Goal: Task Accomplishment & Management: Manage account settings

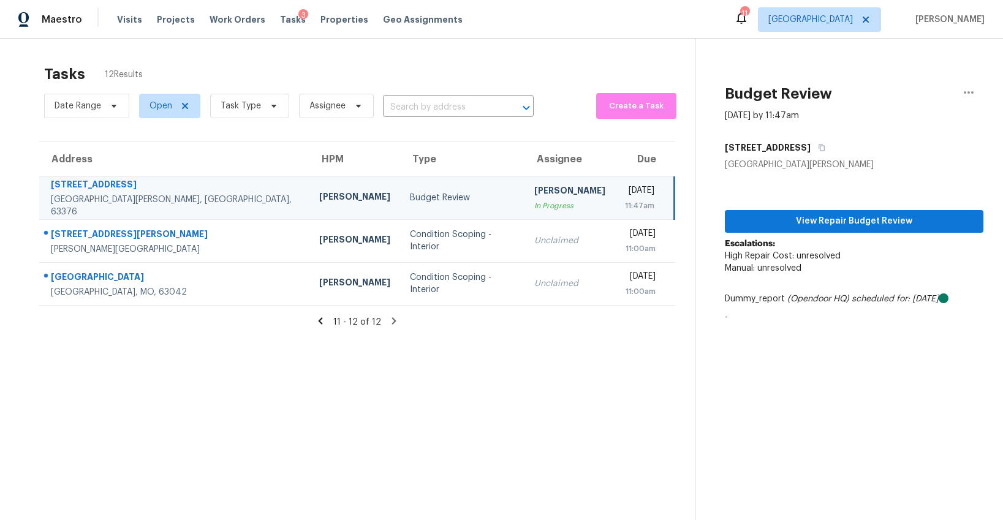
scroll to position [39, 0]
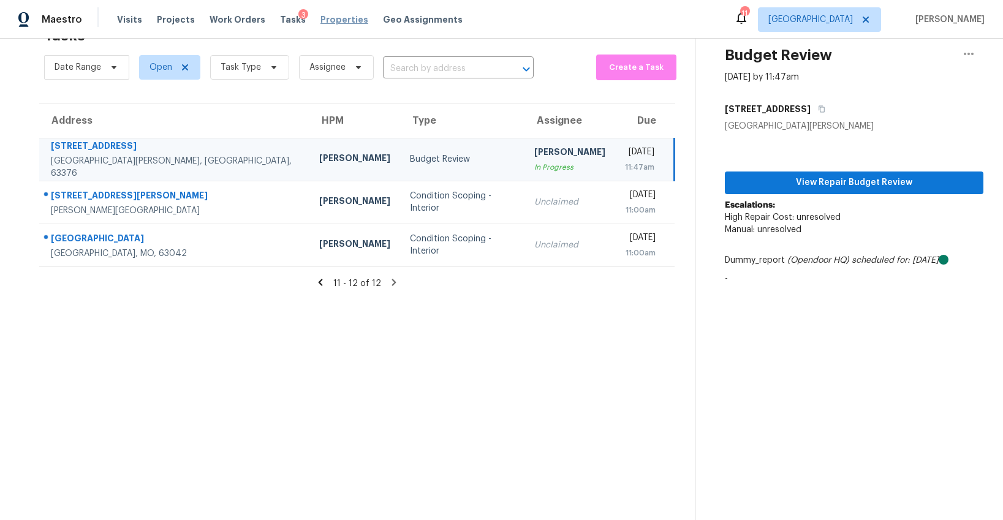
click at [320, 23] on span "Properties" at bounding box center [344, 19] width 48 height 12
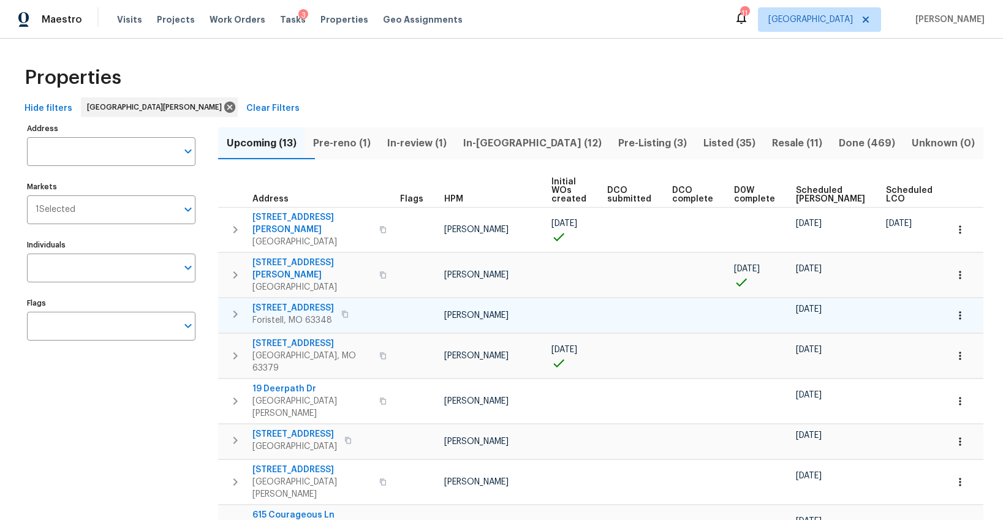
scroll to position [5, 0]
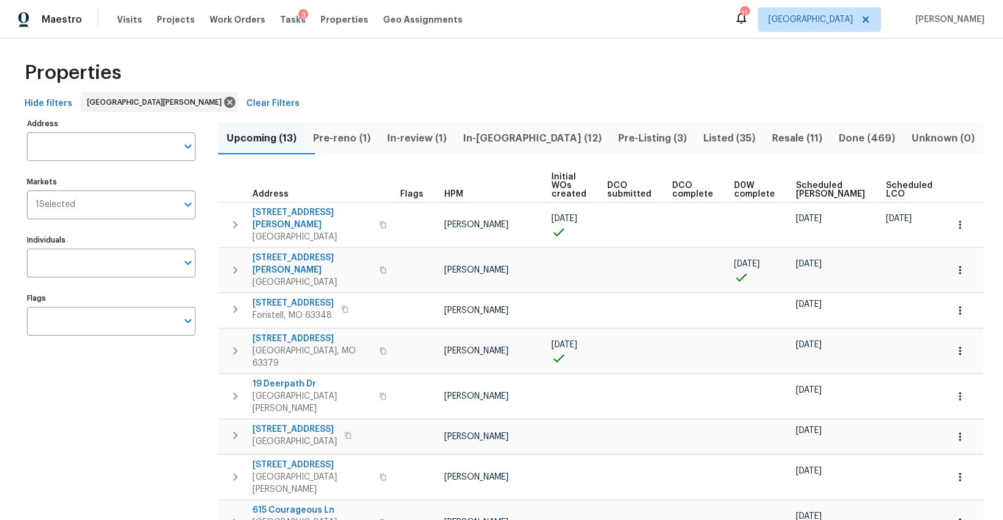
click at [796, 191] on span "Scheduled [PERSON_NAME]" at bounding box center [830, 189] width 69 height 17
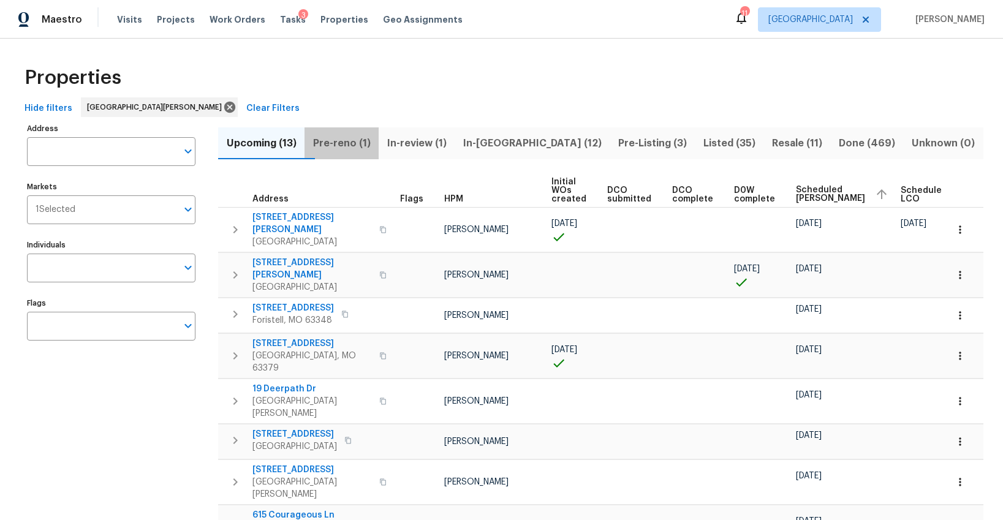
click at [363, 146] on span "Pre-reno (1)" at bounding box center [341, 143] width 59 height 17
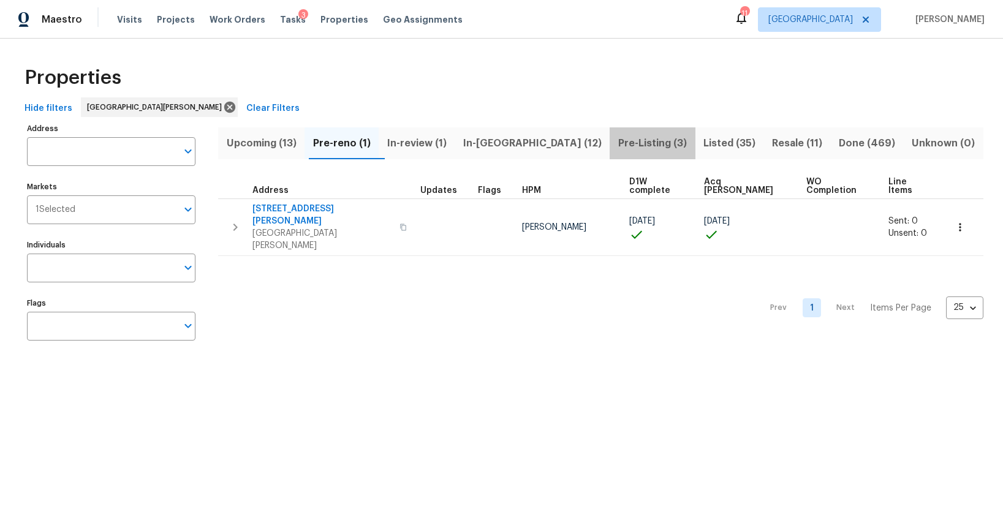
click at [617, 144] on span "Pre-Listing (3)" at bounding box center [652, 143] width 70 height 17
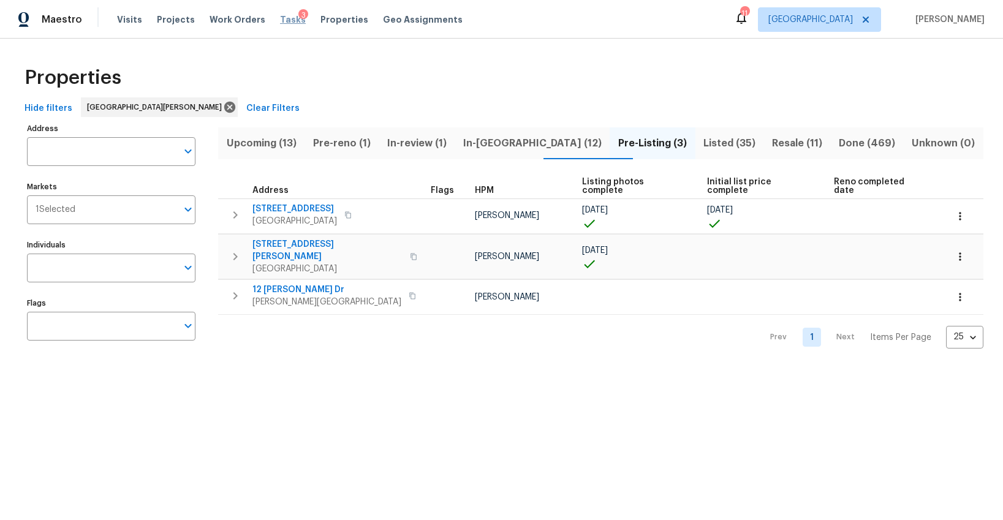
click at [280, 23] on span "Tasks" at bounding box center [293, 19] width 26 height 9
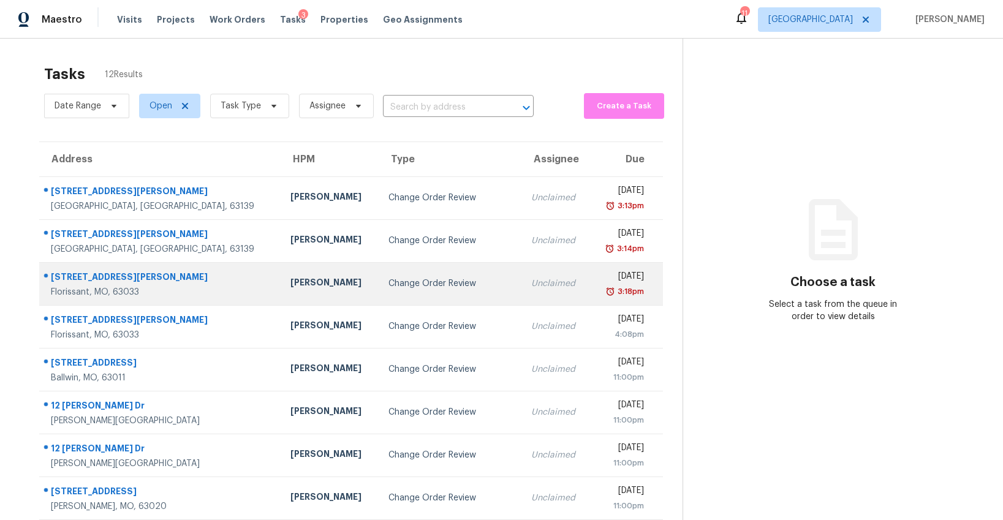
scroll to position [118, 0]
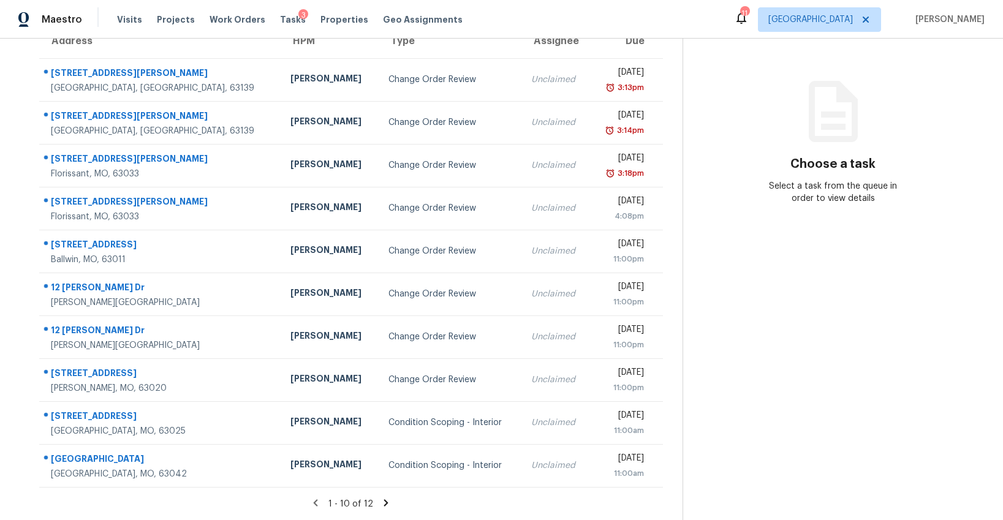
click at [382, 505] on icon at bounding box center [385, 502] width 11 height 11
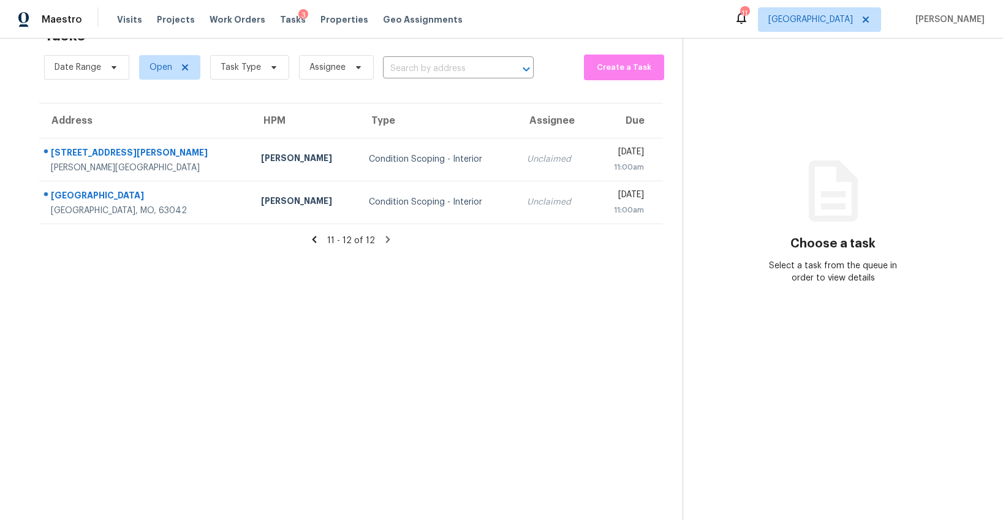
click at [319, 242] on icon at bounding box center [314, 239] width 11 height 11
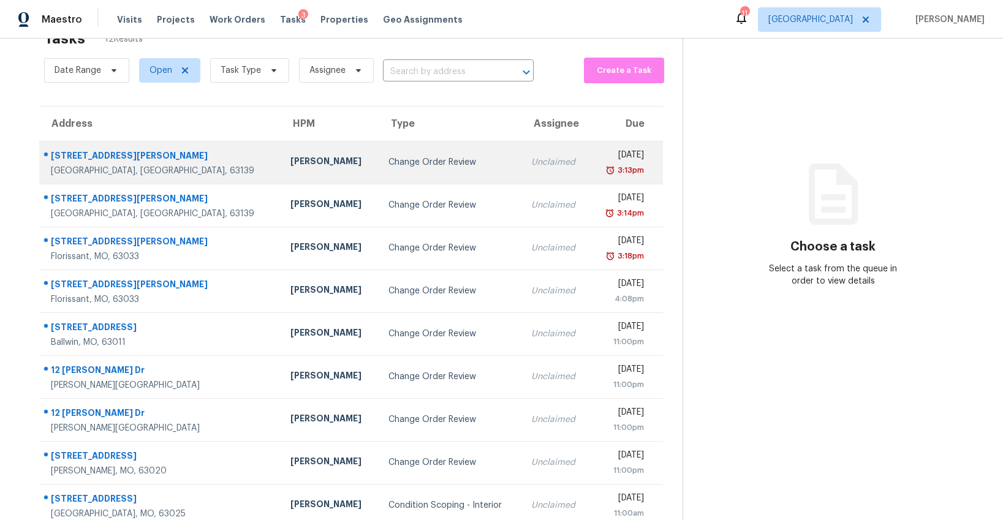
scroll to position [0, 0]
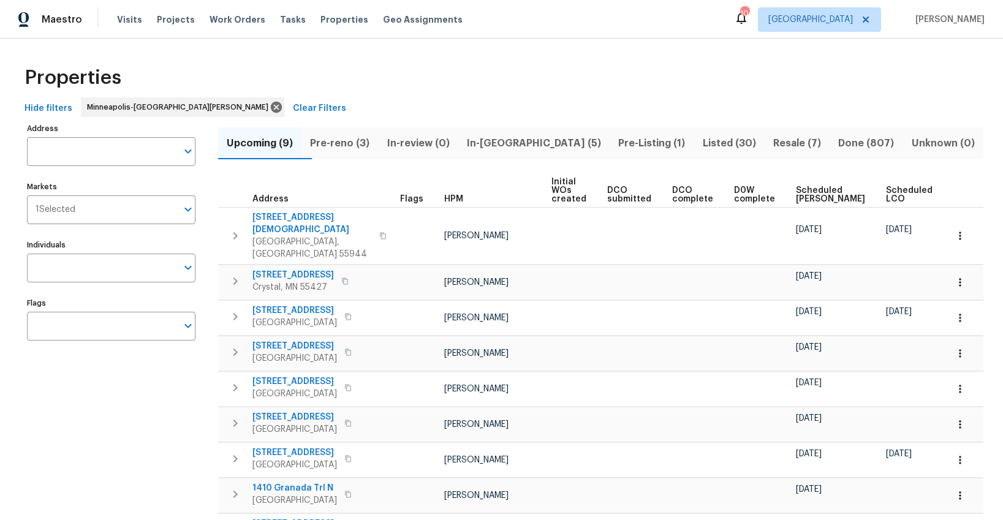
click at [798, 197] on span "Scheduled [PERSON_NAME]" at bounding box center [830, 194] width 69 height 17
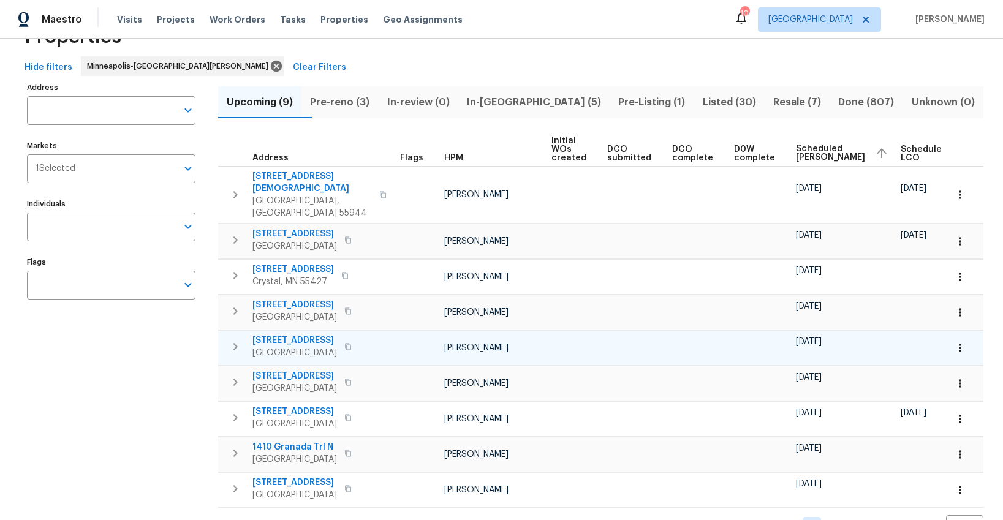
scroll to position [56, 0]
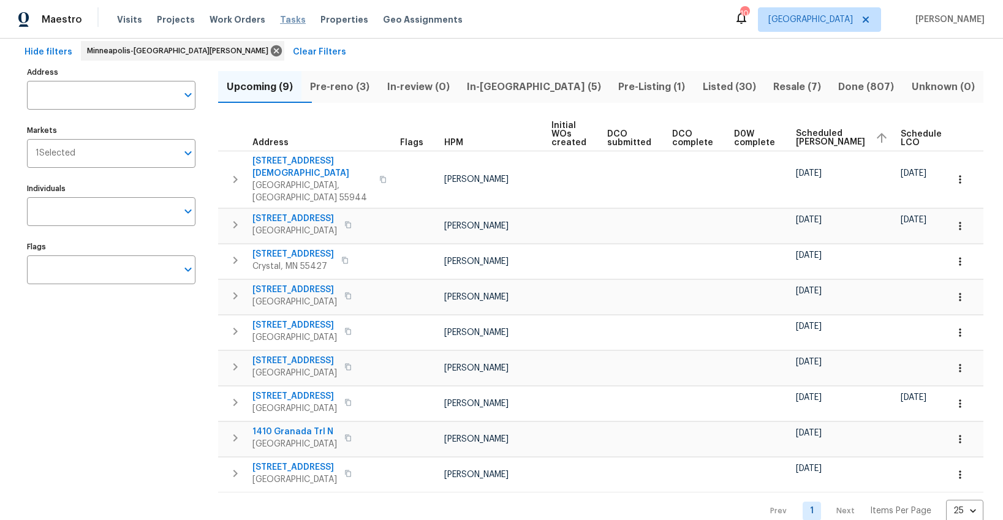
click at [280, 18] on span "Tasks" at bounding box center [293, 19] width 26 height 9
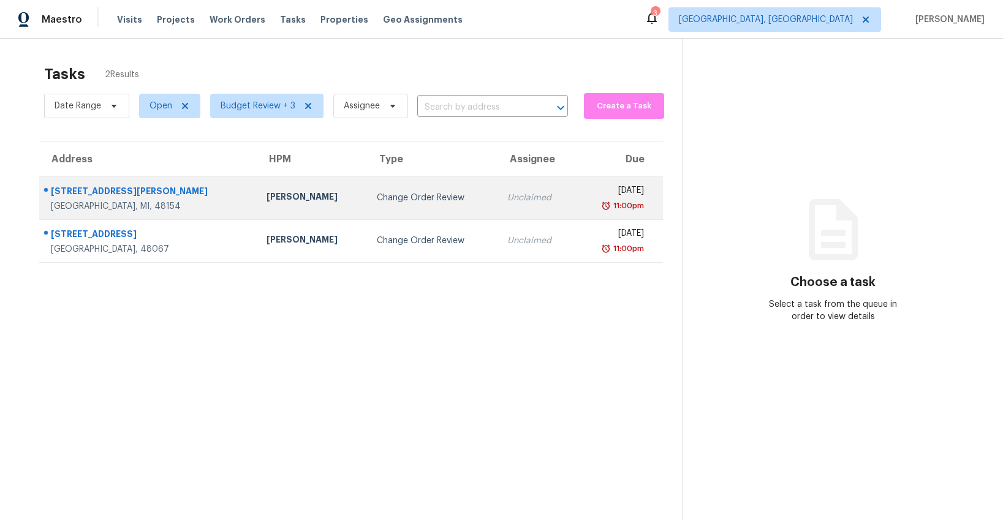
click at [367, 205] on td "Change Order Review" at bounding box center [432, 197] width 130 height 43
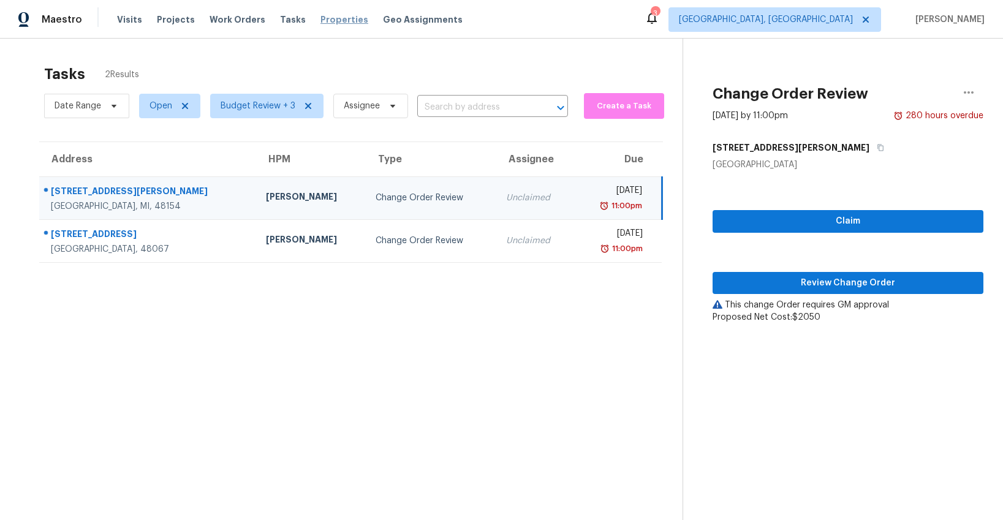
click at [320, 20] on span "Properties" at bounding box center [344, 19] width 48 height 12
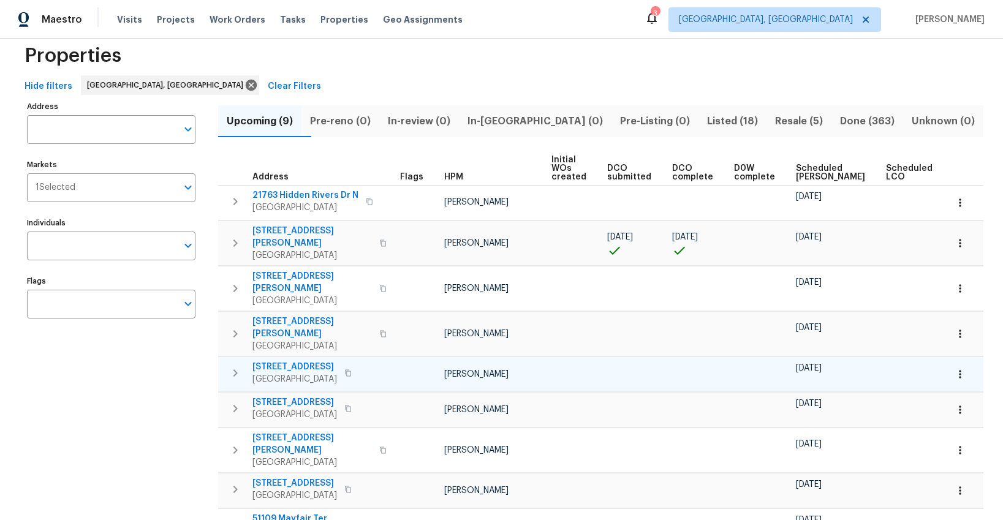
scroll to position [19, 0]
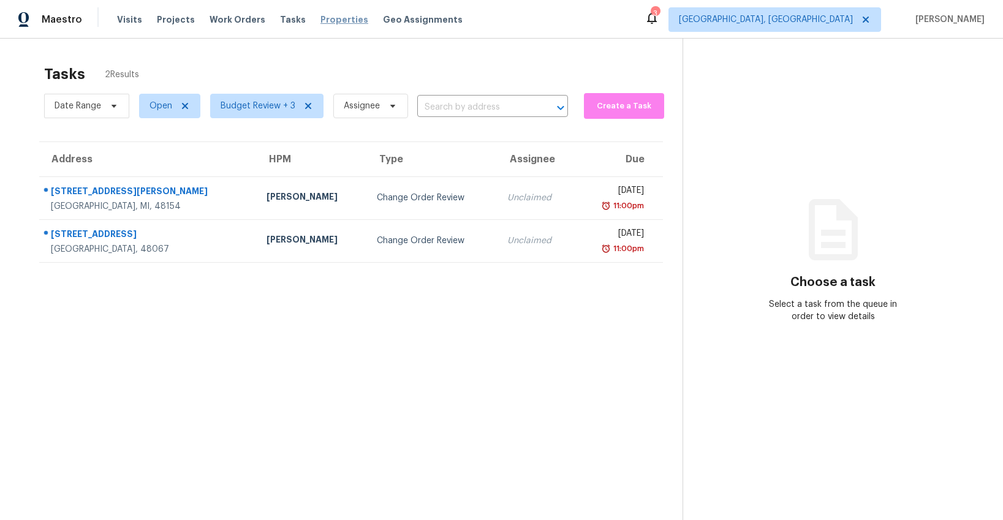
click at [320, 23] on span "Properties" at bounding box center [344, 19] width 48 height 12
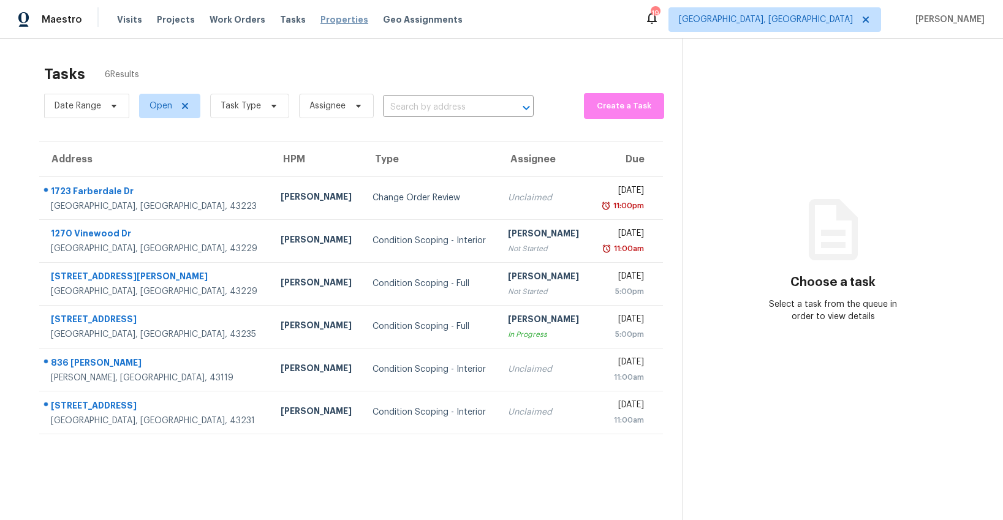
click at [320, 20] on span "Properties" at bounding box center [344, 19] width 48 height 12
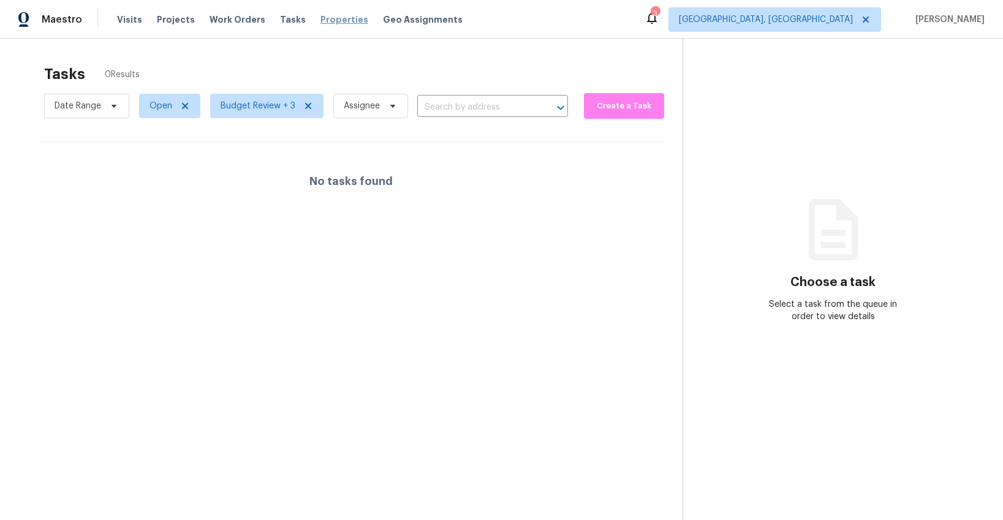
click at [320, 21] on span "Properties" at bounding box center [344, 19] width 48 height 12
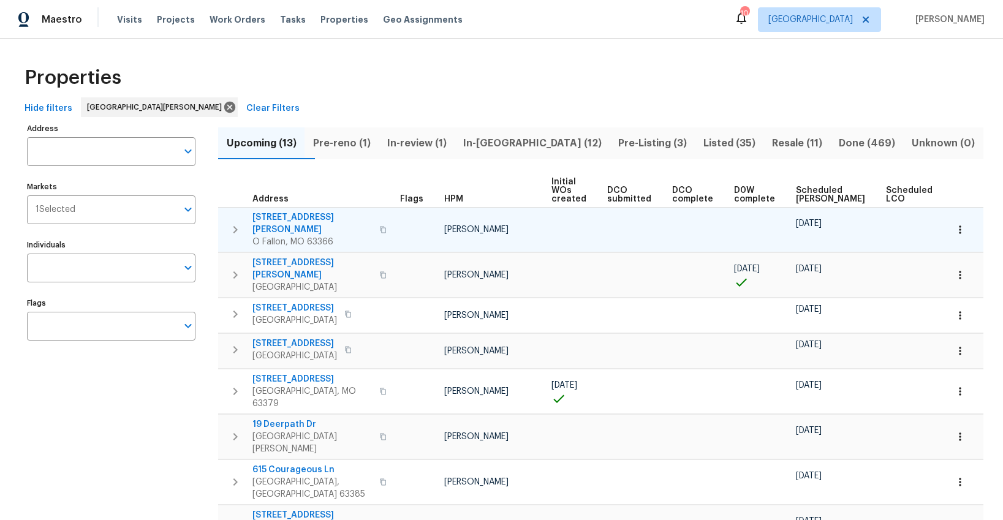
scroll to position [0, 1]
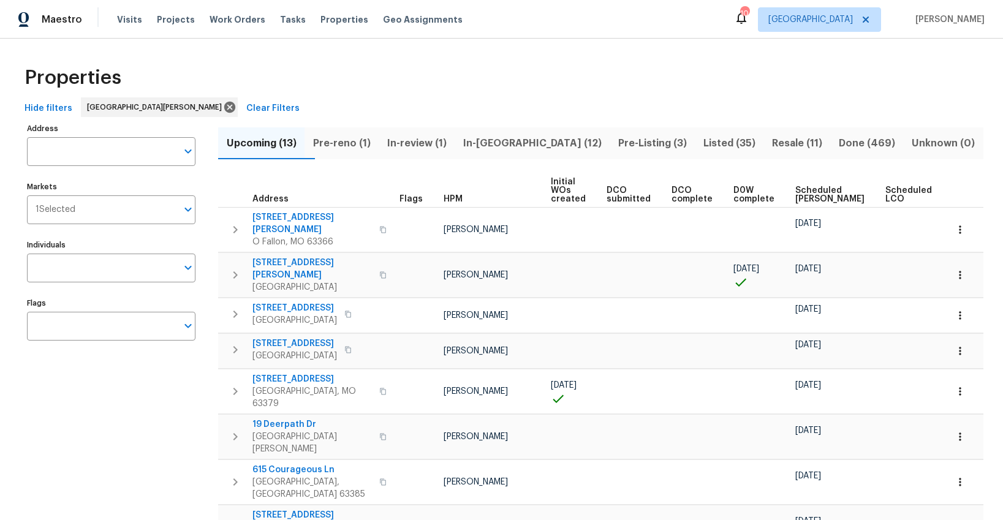
click at [703, 146] on span "Listed (35)" at bounding box center [730, 143] width 54 height 17
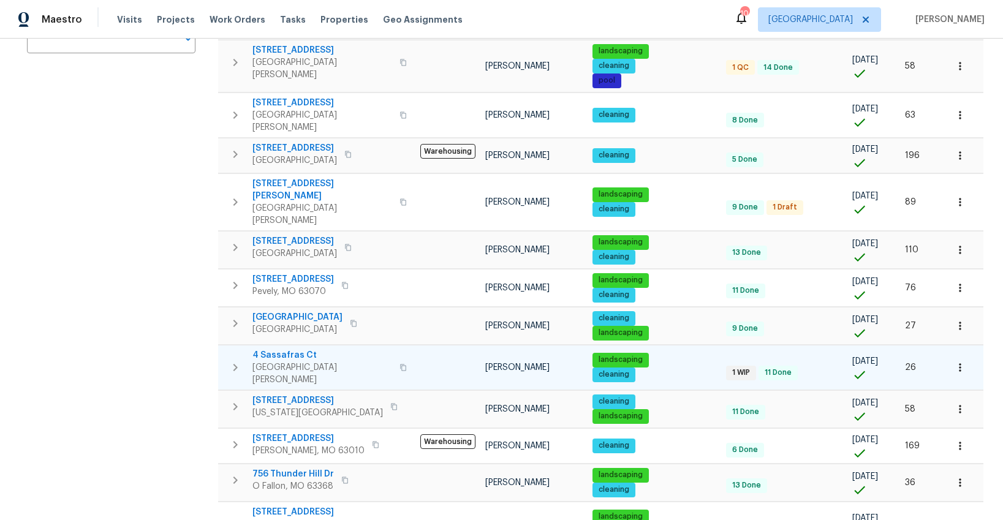
scroll to position [289, 0]
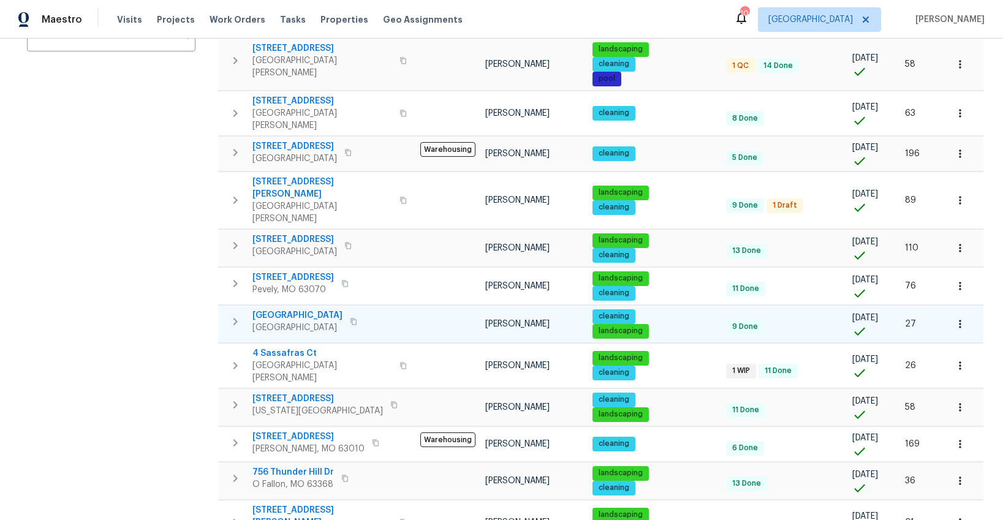
click at [266, 309] on span "9121 Niger Dr" at bounding box center [297, 315] width 90 height 12
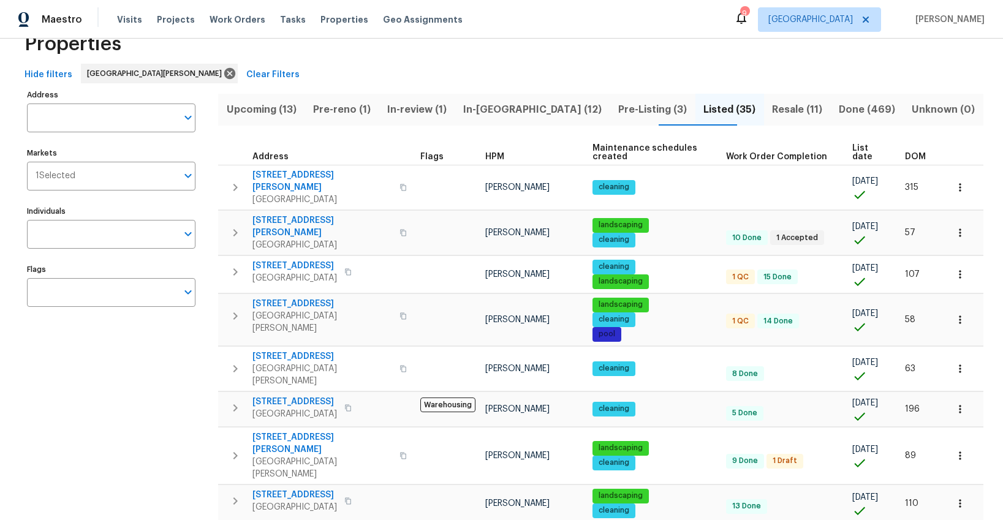
scroll to position [0, 0]
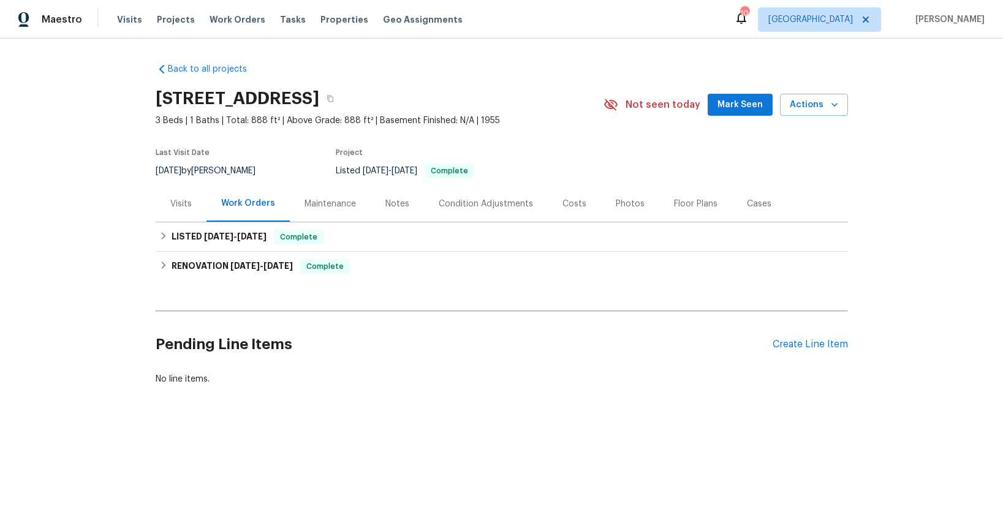
click at [627, 203] on div "Photos" at bounding box center [630, 204] width 29 height 12
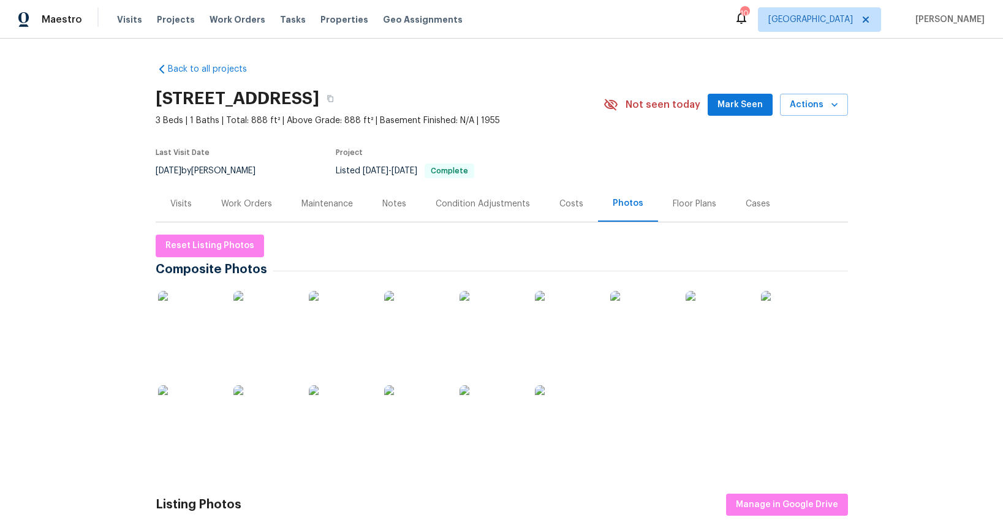
click at [351, 439] on img at bounding box center [339, 415] width 61 height 61
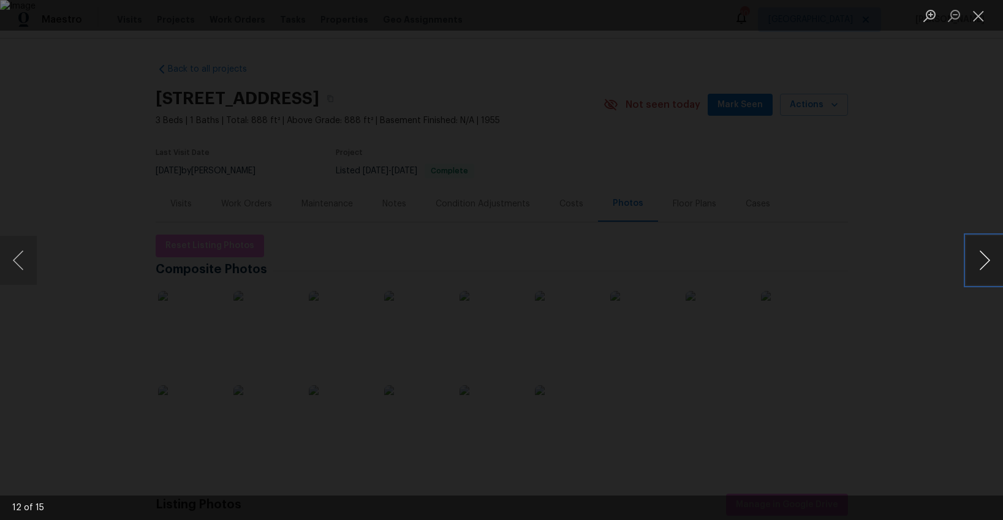
click at [989, 267] on button "Next image" at bounding box center [984, 260] width 37 height 49
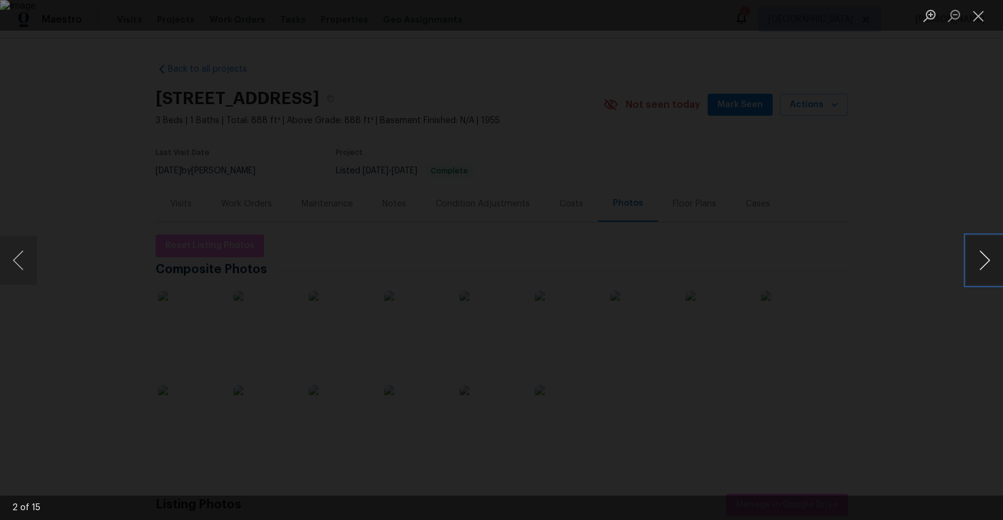
click at [993, 268] on button "Next image" at bounding box center [984, 260] width 37 height 49
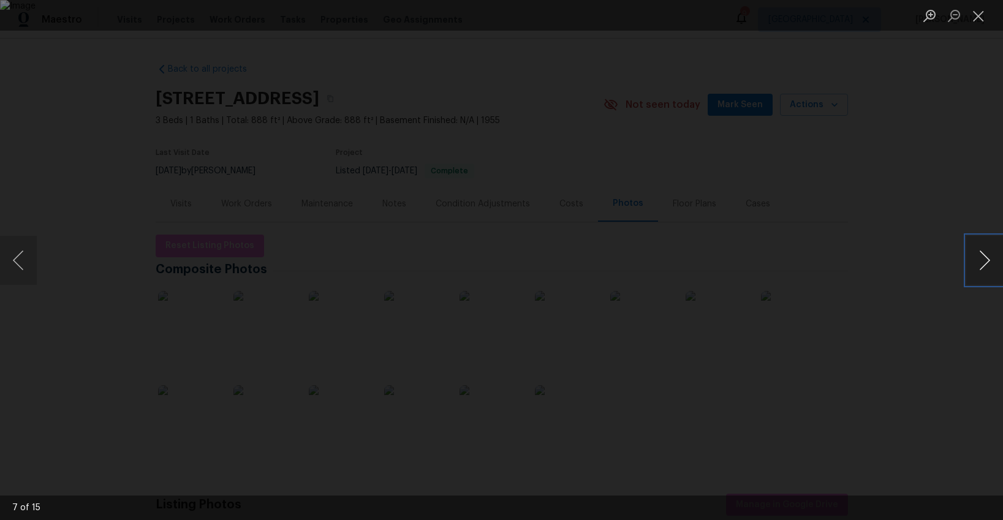
click at [993, 268] on button "Next image" at bounding box center [984, 260] width 37 height 49
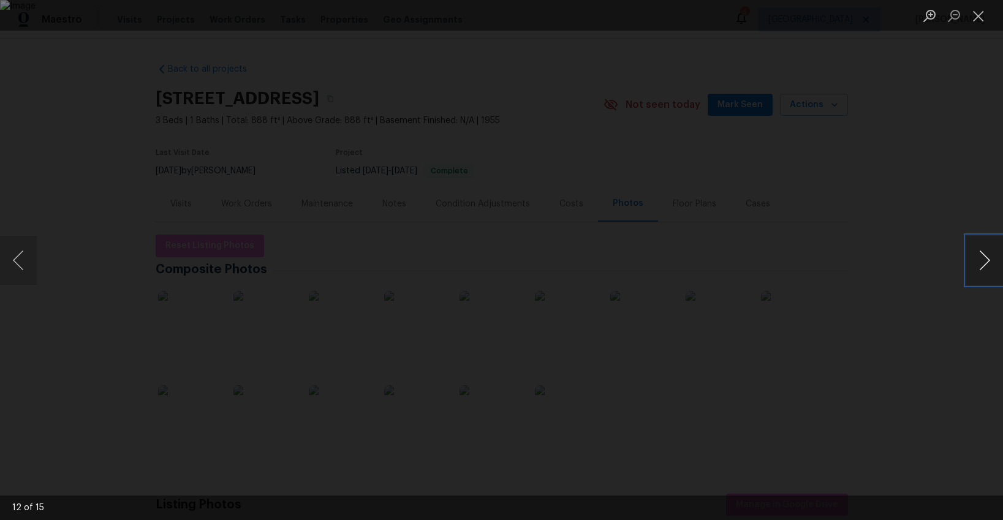
click at [993, 268] on button "Next image" at bounding box center [984, 260] width 37 height 49
click at [981, 21] on button "Close lightbox" at bounding box center [978, 15] width 25 height 21
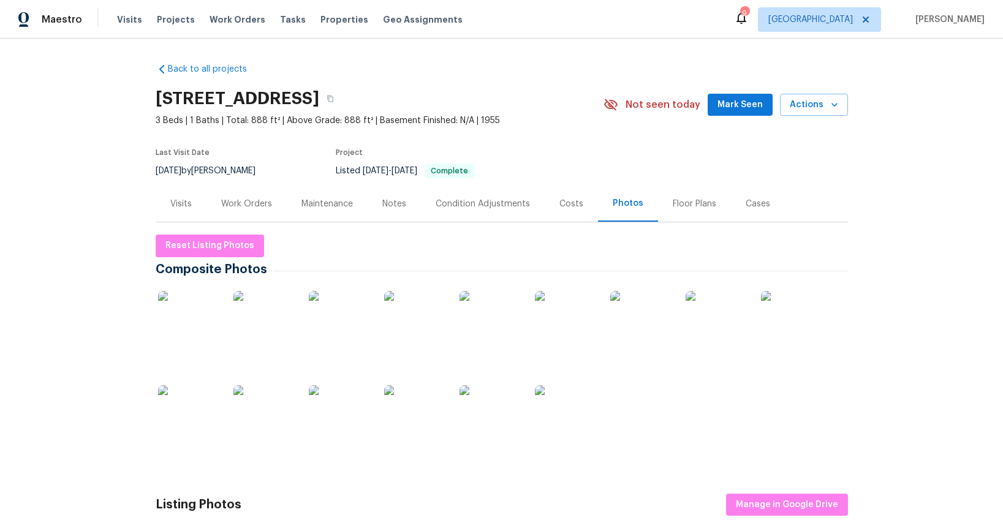
click at [244, 329] on img at bounding box center [263, 321] width 61 height 61
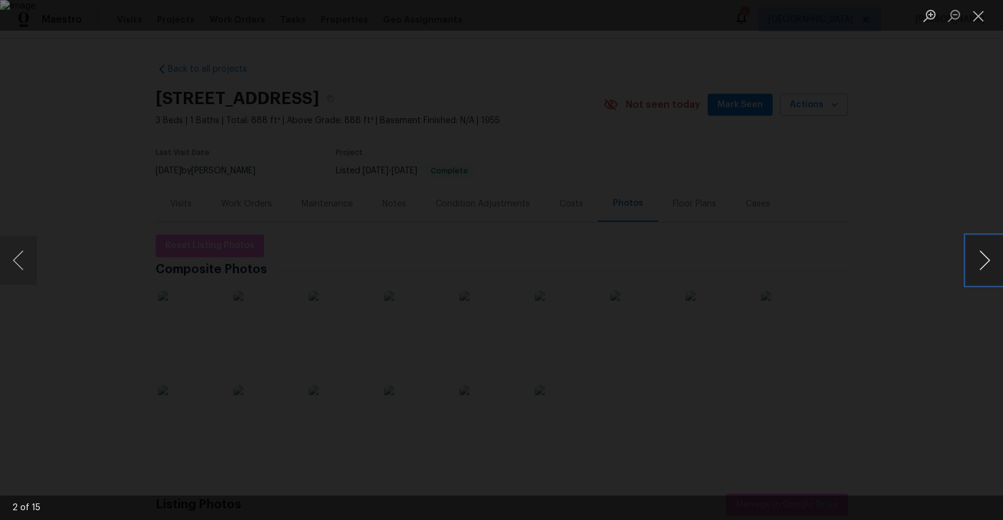
click at [981, 259] on button "Next image" at bounding box center [984, 260] width 37 height 49
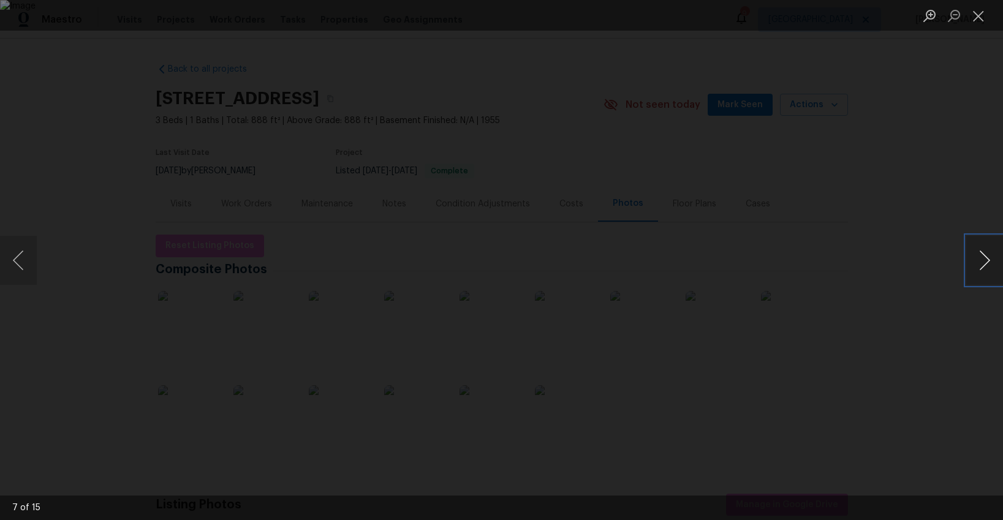
click at [981, 259] on button "Next image" at bounding box center [984, 260] width 37 height 49
click at [972, 13] on button "Close lightbox" at bounding box center [978, 15] width 25 height 21
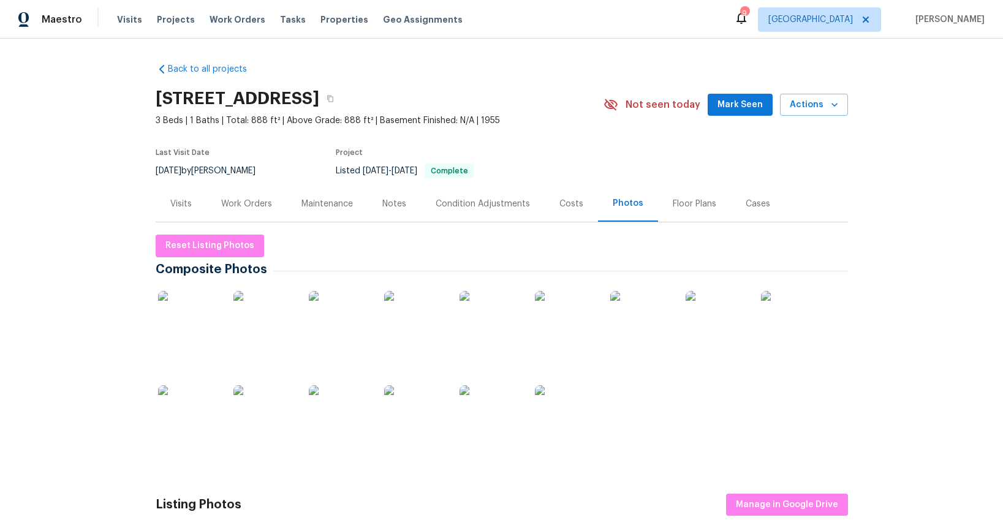
click at [391, 203] on div "Notes" at bounding box center [394, 204] width 24 height 12
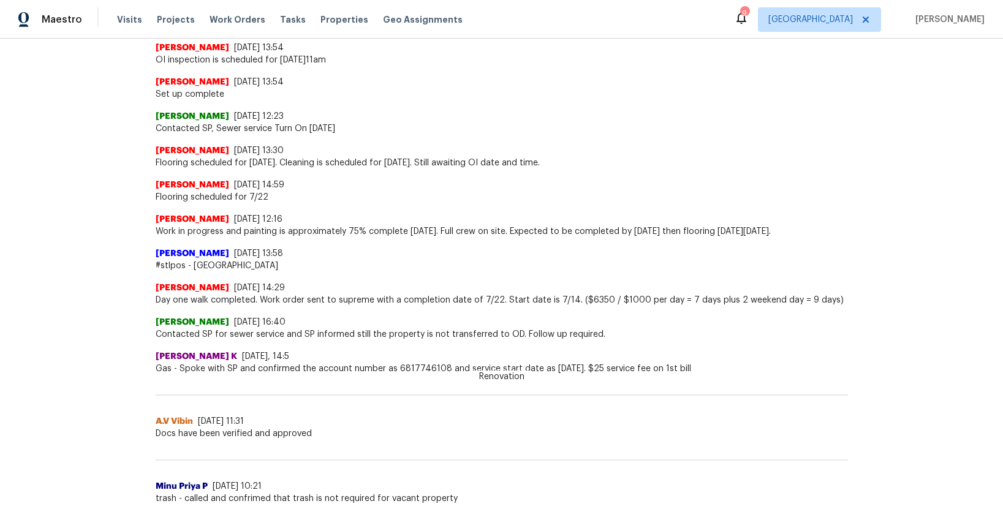
scroll to position [458, 0]
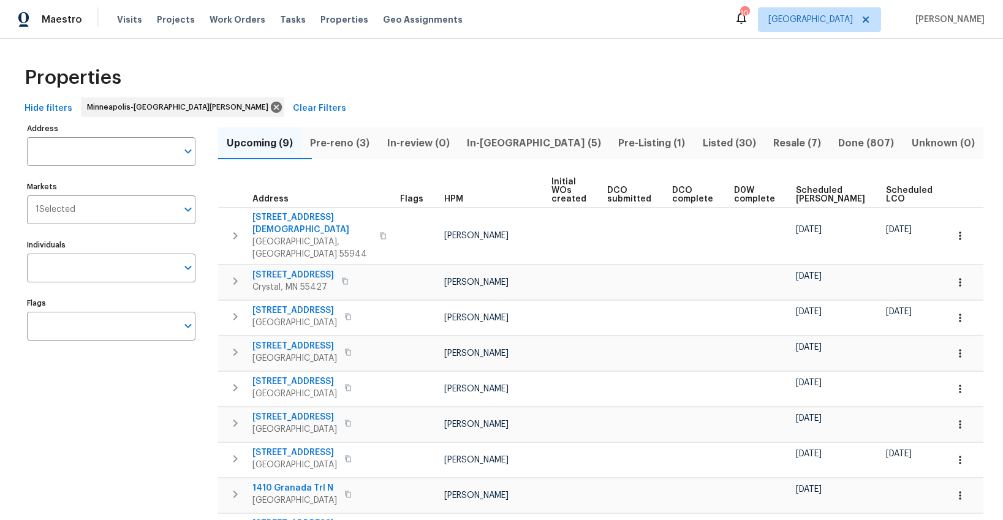
click at [702, 140] on span "Listed (30)" at bounding box center [730, 143] width 56 height 17
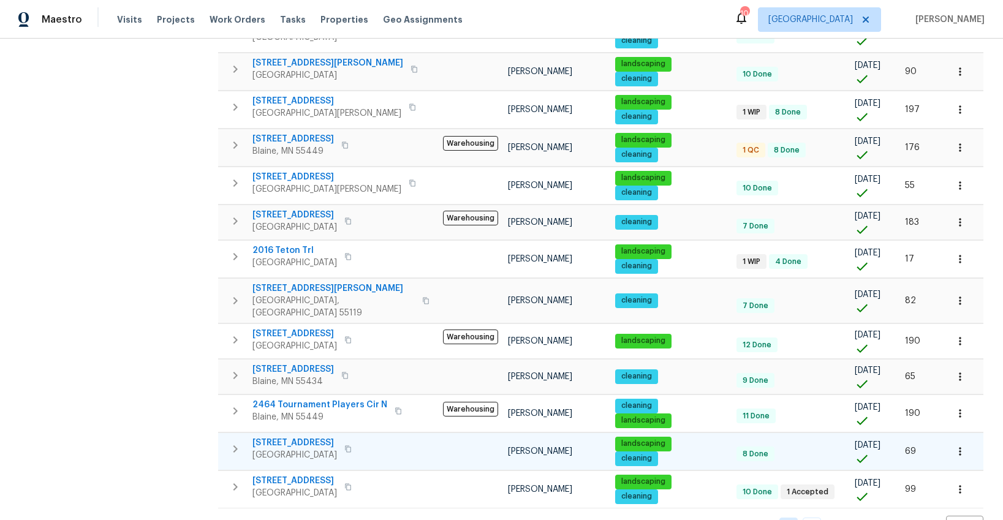
scroll to position [683, 0]
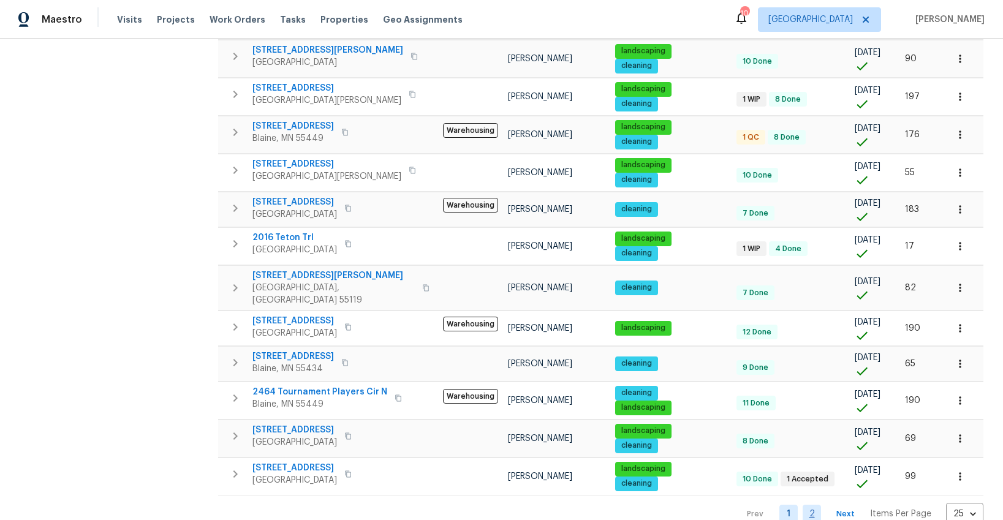
click at [821, 505] on link "2" at bounding box center [812, 514] width 18 height 19
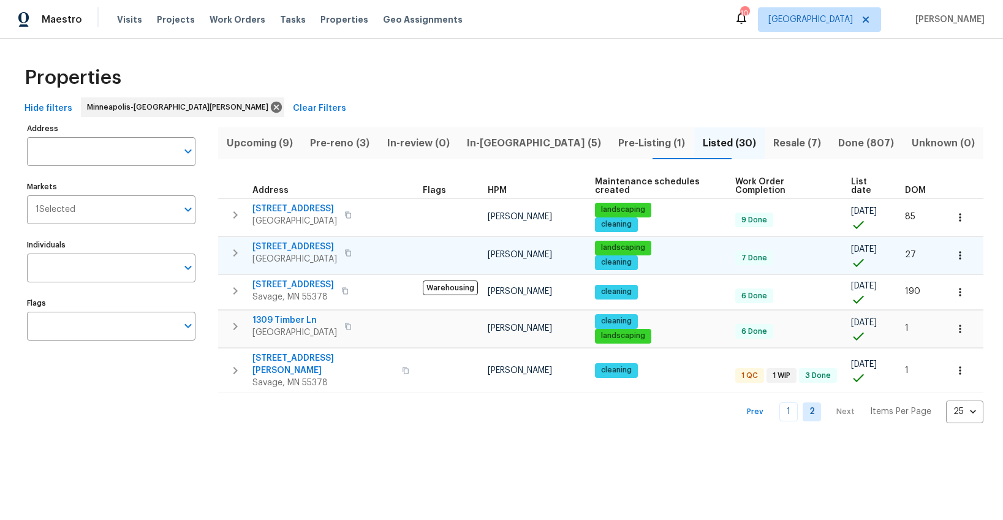
click at [278, 241] on span "8000 Del Dr N" at bounding box center [294, 247] width 85 height 12
click at [280, 20] on span "Tasks" at bounding box center [293, 19] width 26 height 9
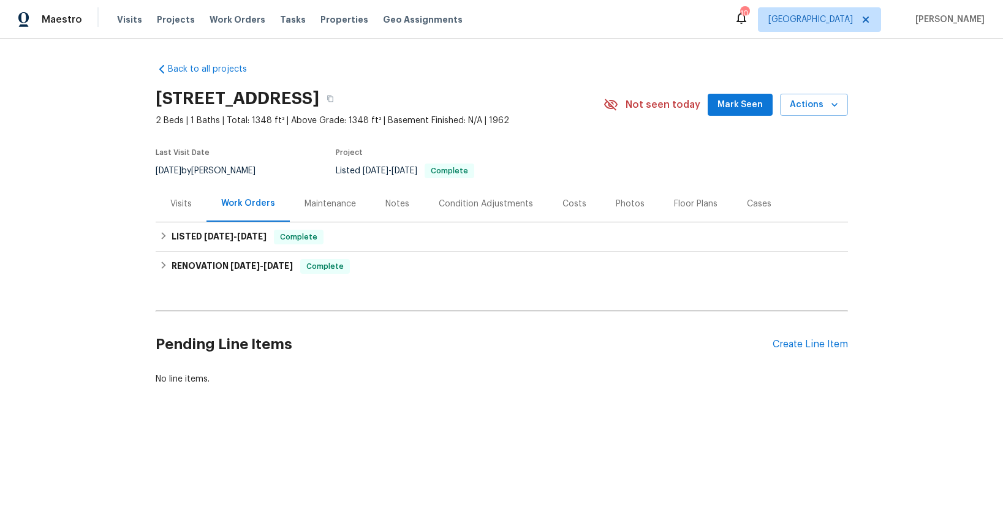
click at [176, 206] on div "Visits" at bounding box center [180, 204] width 21 height 12
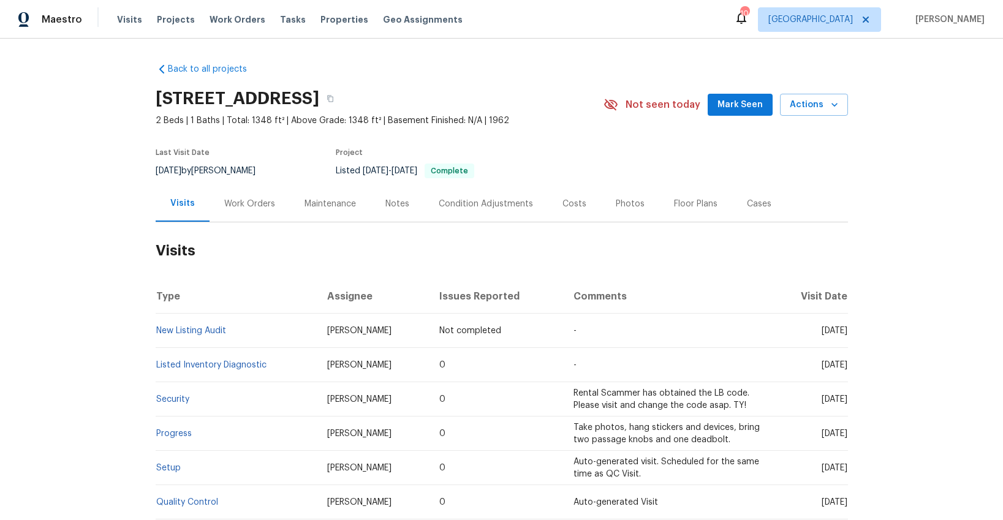
click at [396, 204] on div "Notes" at bounding box center [397, 204] width 24 height 12
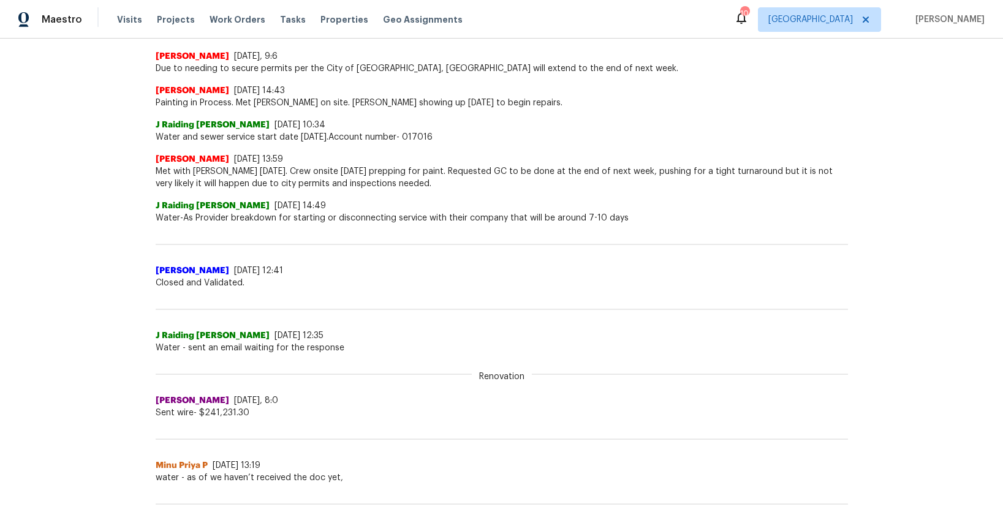
scroll to position [545, 0]
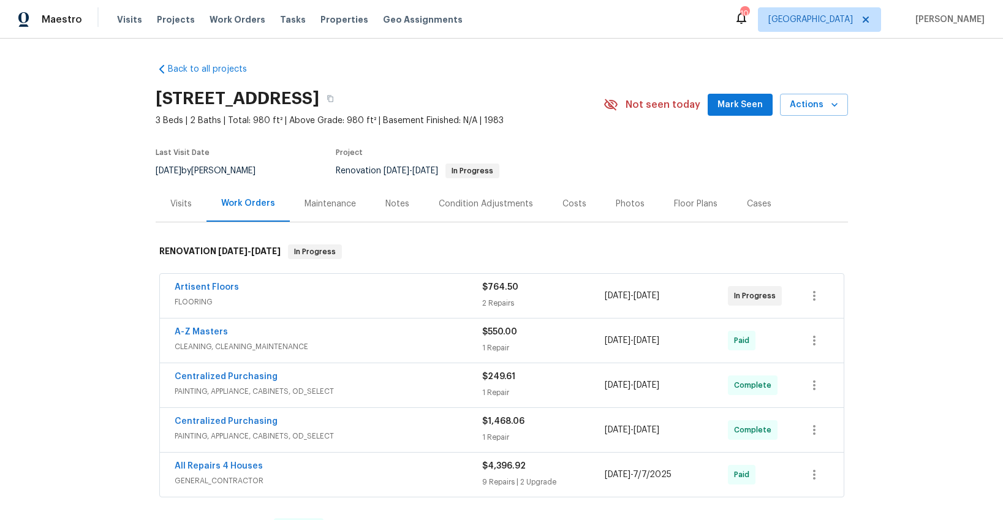
click at [622, 205] on div "Photos" at bounding box center [630, 204] width 29 height 12
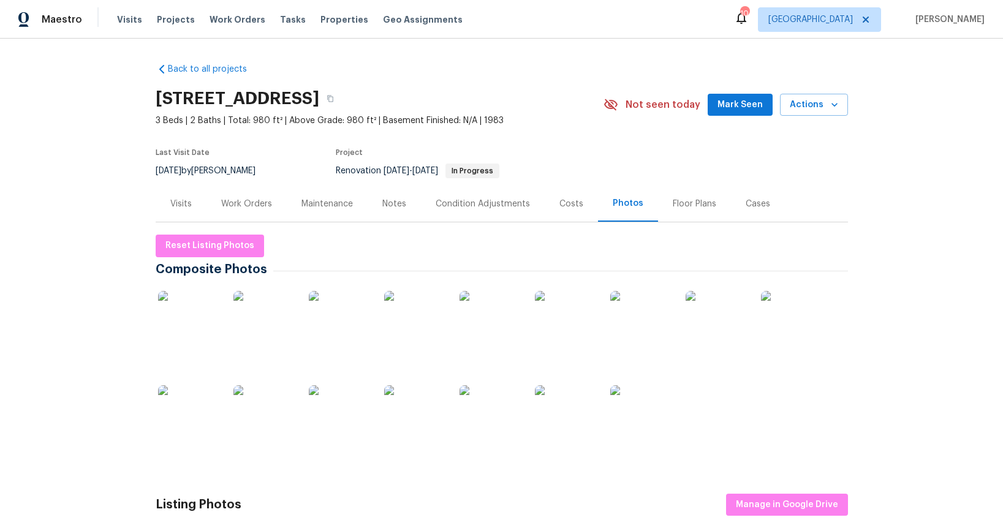
scroll to position [4, 0]
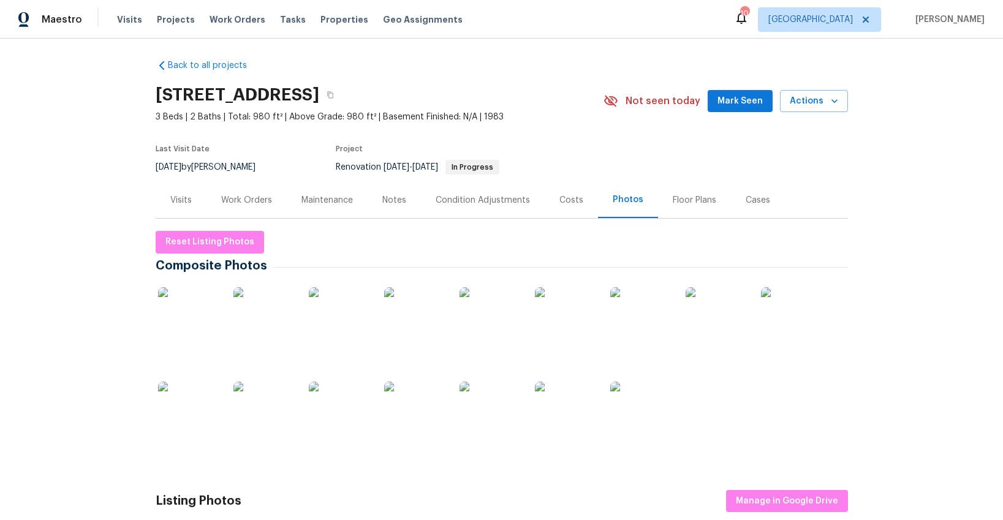
click at [219, 318] on div at bounding box center [189, 318] width 66 height 76
click at [205, 304] on img at bounding box center [188, 317] width 61 height 61
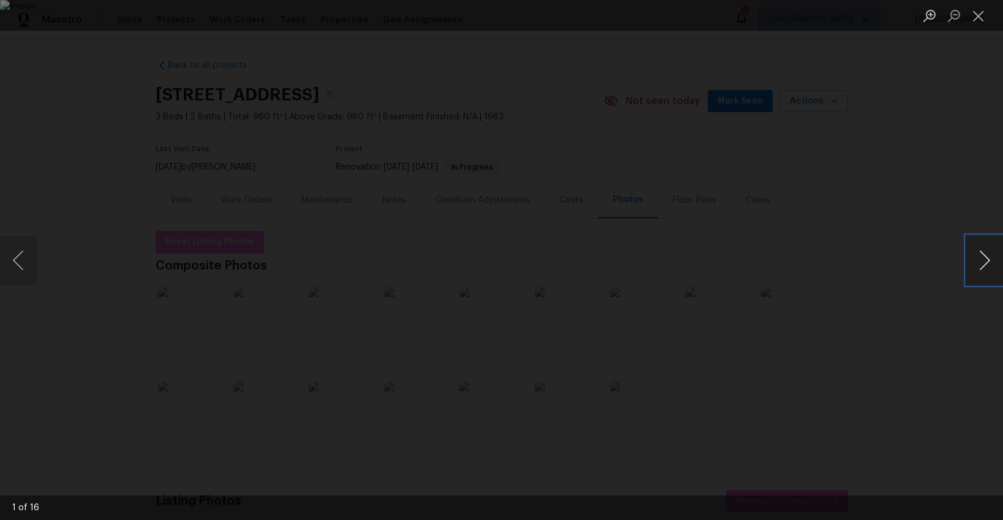
click at [983, 263] on button "Next image" at bounding box center [984, 260] width 37 height 49
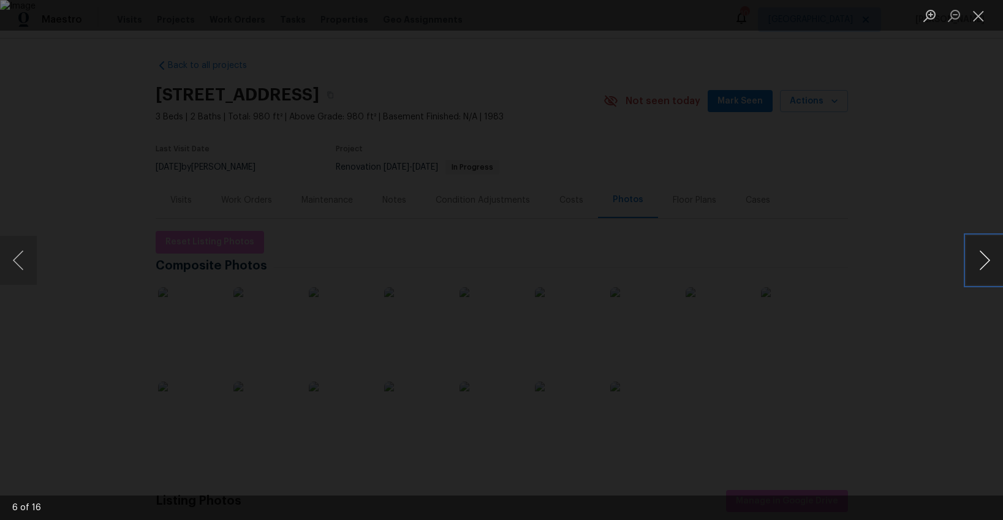
click at [983, 263] on button "Next image" at bounding box center [984, 260] width 37 height 49
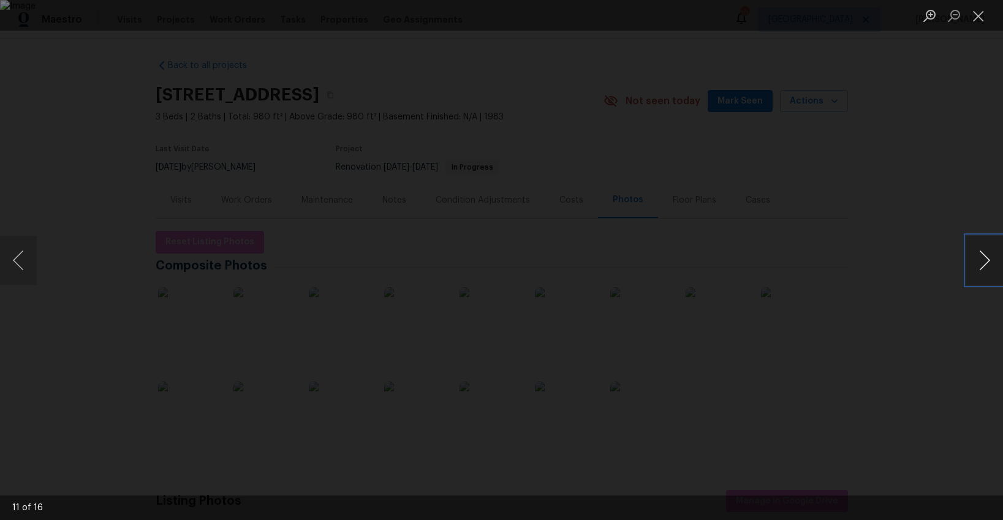
click at [983, 263] on button "Next image" at bounding box center [984, 260] width 37 height 49
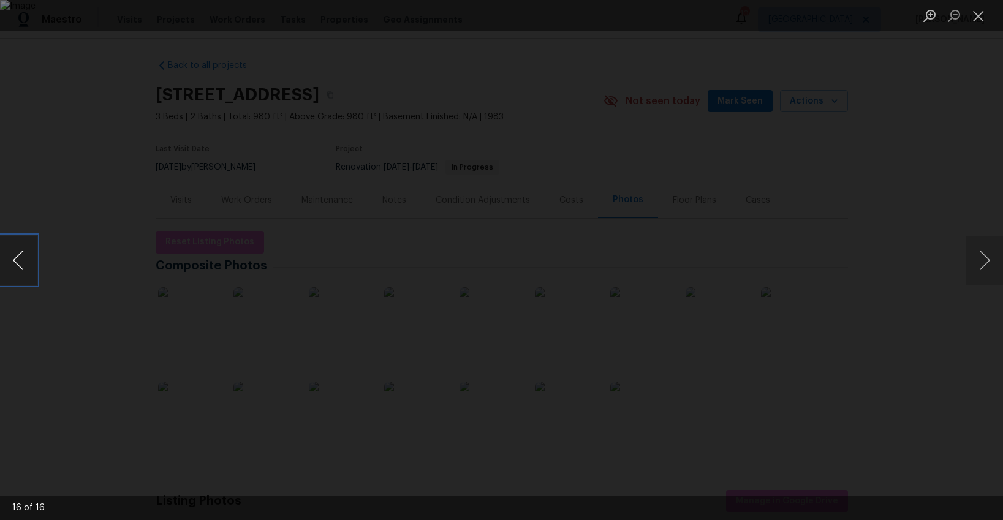
click at [25, 255] on button "Previous image" at bounding box center [18, 260] width 37 height 49
click at [988, 265] on button "Next image" at bounding box center [984, 260] width 37 height 49
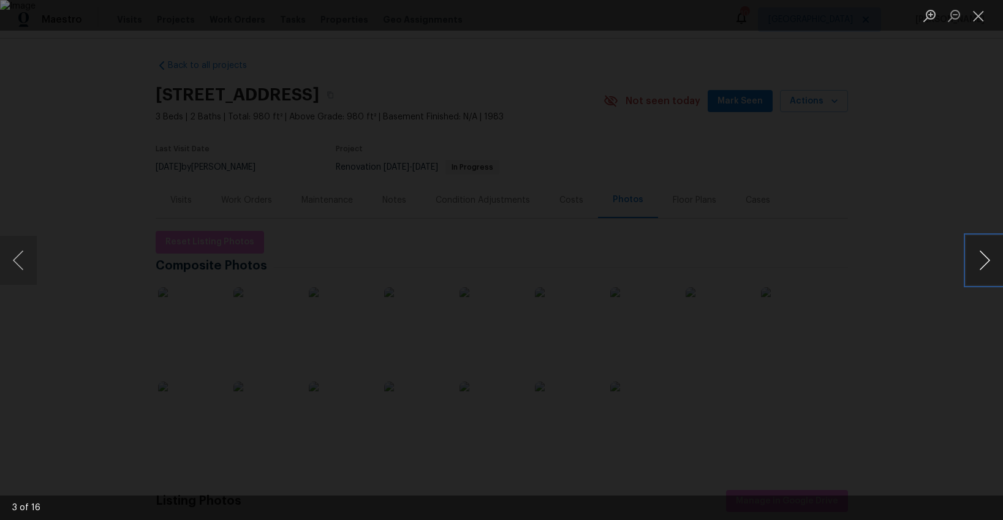
click at [988, 265] on button "Next image" at bounding box center [984, 260] width 37 height 49
click at [976, 23] on button "Close lightbox" at bounding box center [978, 15] width 25 height 21
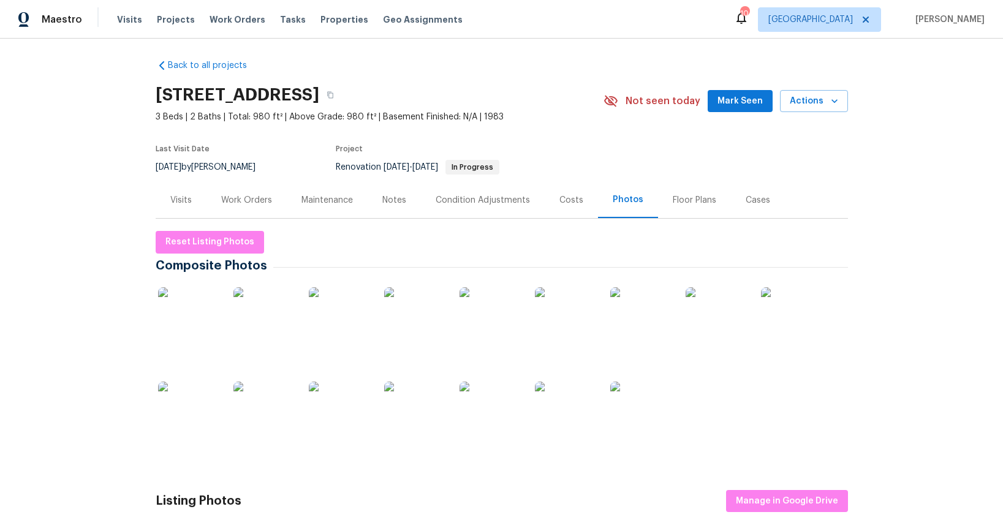
click at [614, 420] on img at bounding box center [640, 412] width 61 height 61
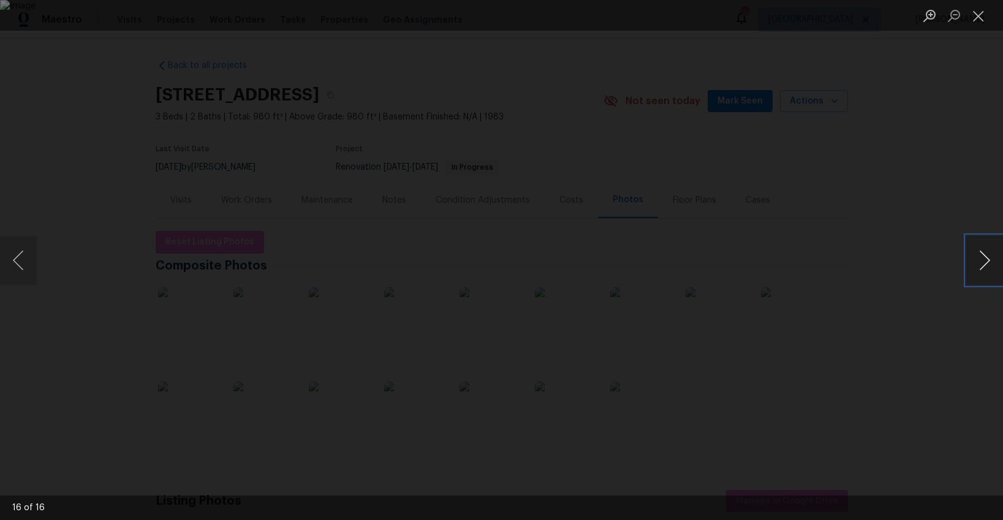
click at [989, 265] on button "Next image" at bounding box center [984, 260] width 37 height 49
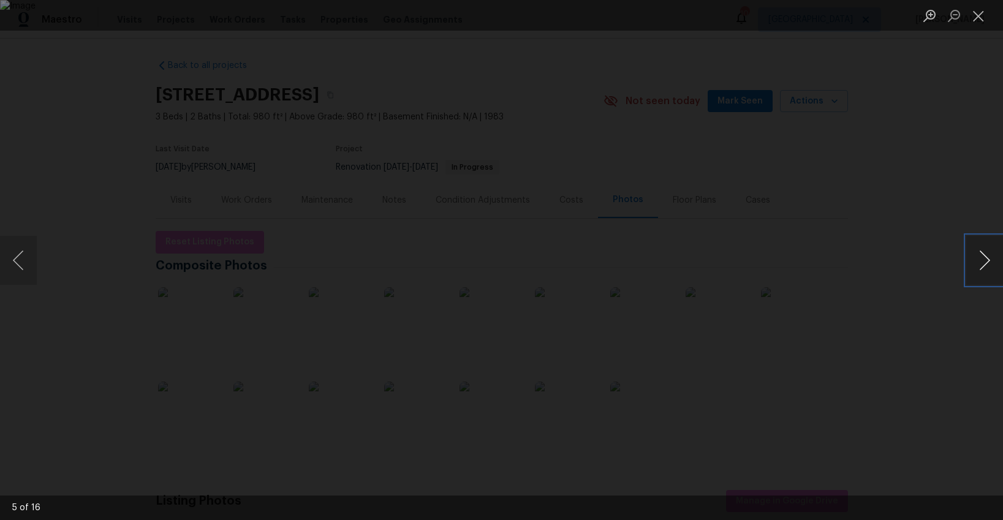
click at [989, 265] on button "Next image" at bounding box center [984, 260] width 37 height 49
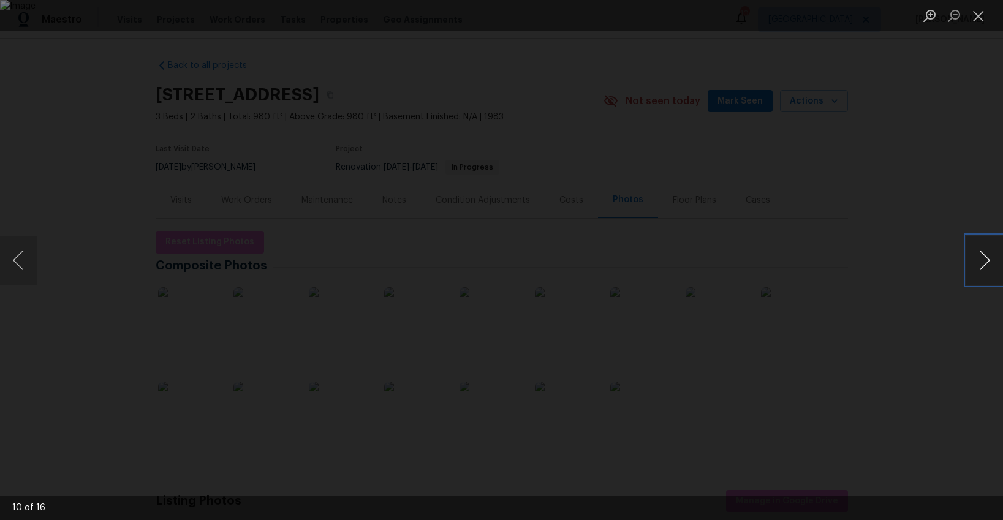
click at [989, 265] on button "Next image" at bounding box center [984, 260] width 37 height 49
click at [974, 263] on button "Next image" at bounding box center [984, 260] width 37 height 49
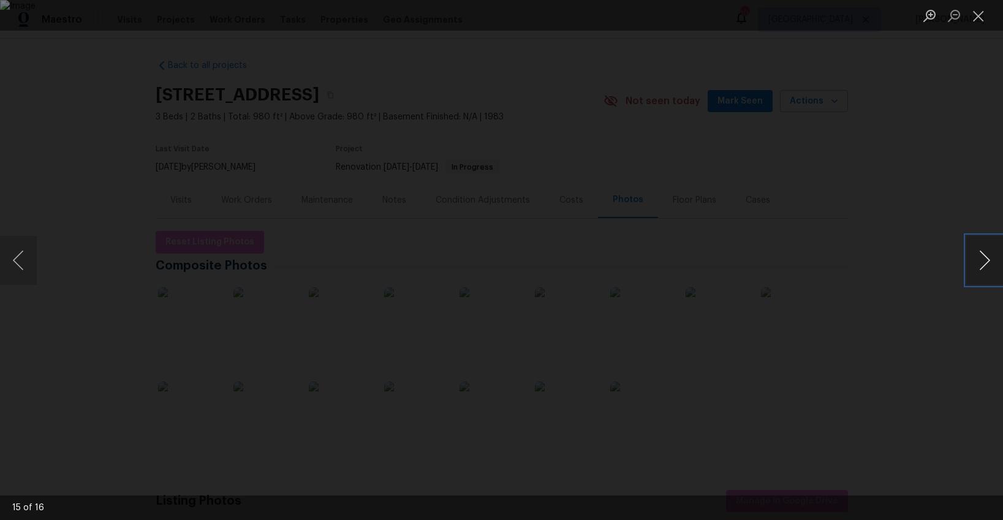
click at [974, 263] on button "Next image" at bounding box center [984, 260] width 37 height 49
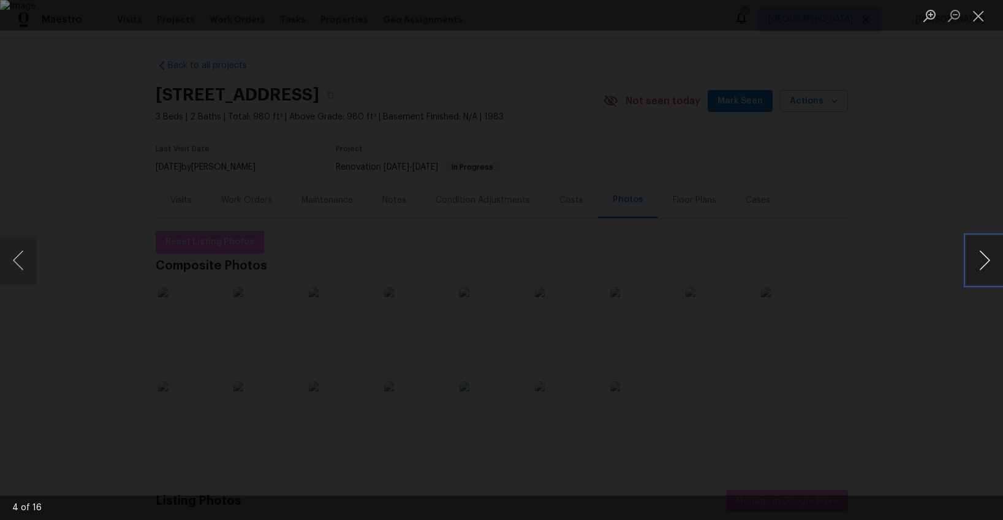
click at [974, 263] on button "Next image" at bounding box center [984, 260] width 37 height 49
click at [978, 13] on button "Close lightbox" at bounding box center [978, 15] width 25 height 21
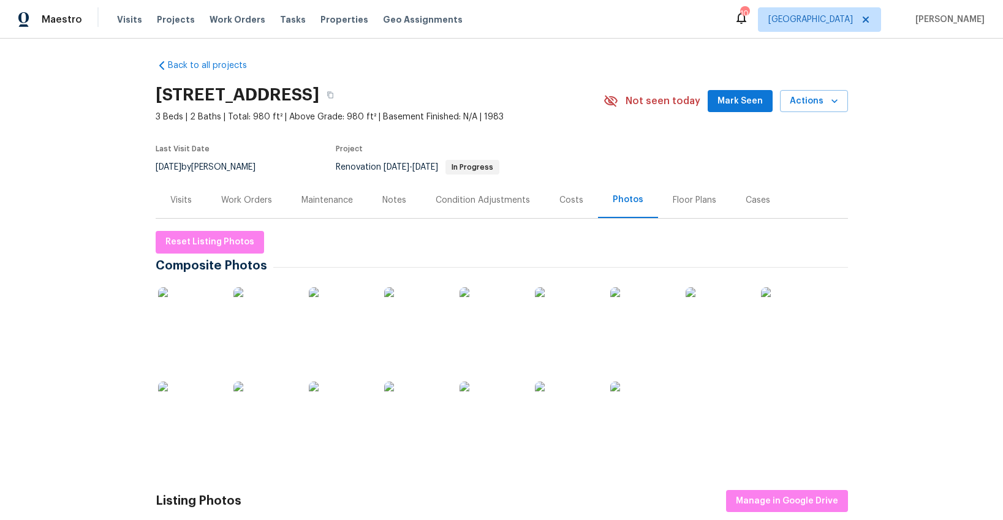
click at [246, 205] on div "Work Orders" at bounding box center [246, 200] width 51 height 12
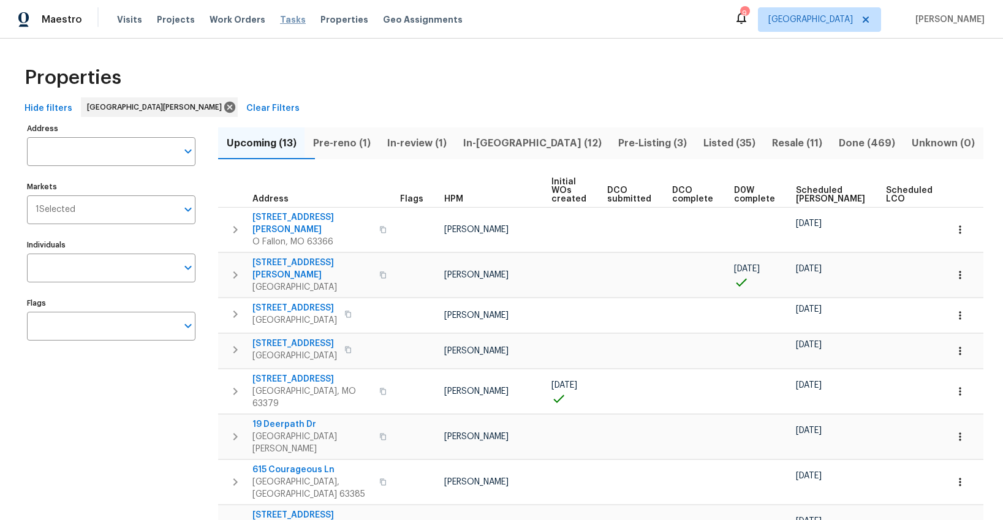
click at [280, 17] on span "Tasks" at bounding box center [293, 19] width 26 height 9
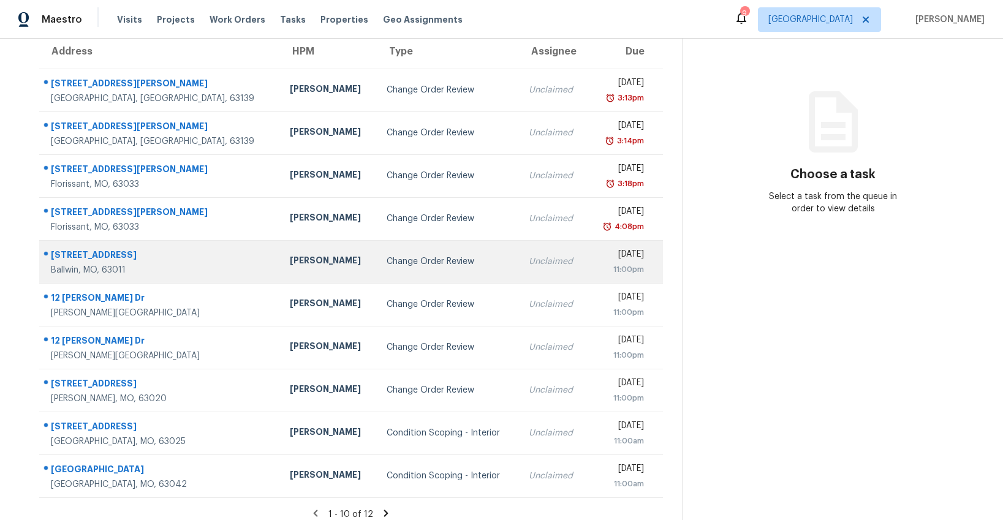
scroll to position [118, 0]
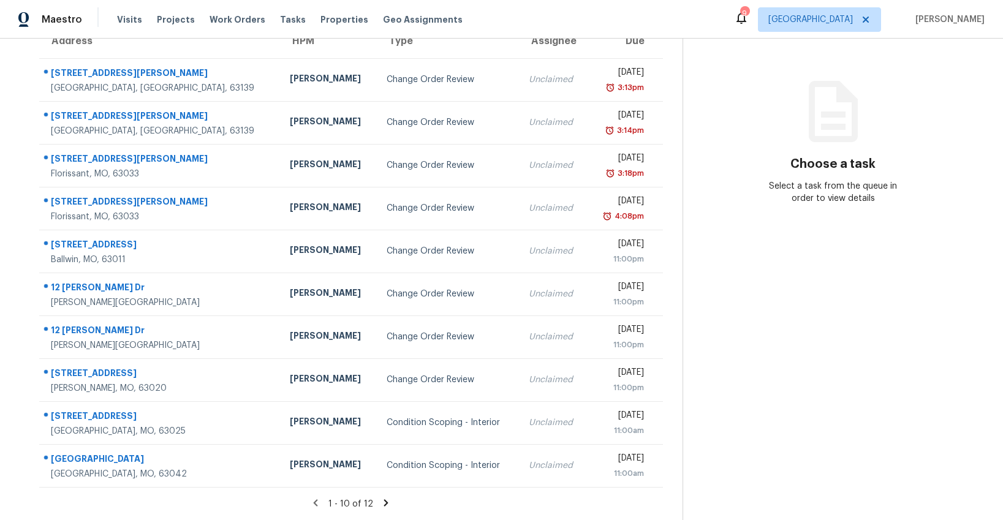
click at [382, 501] on icon at bounding box center [385, 502] width 11 height 11
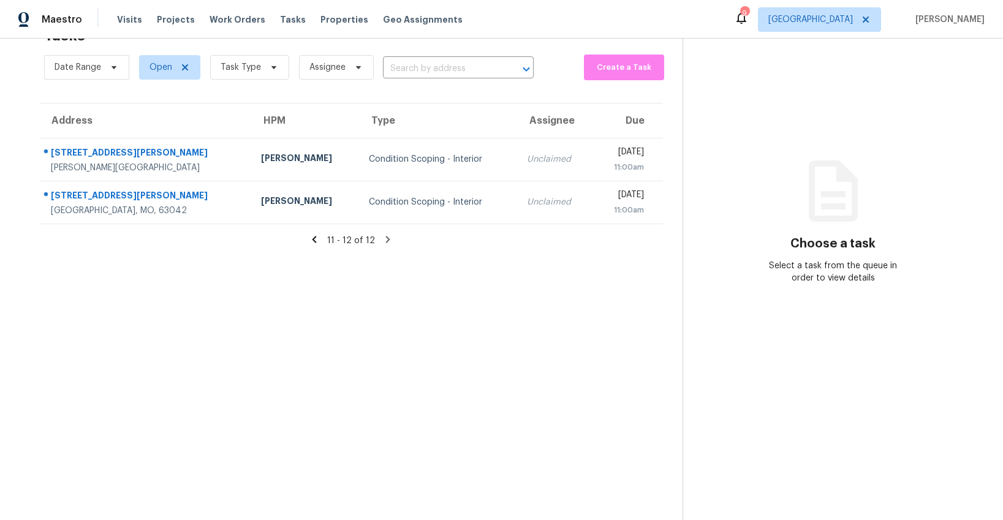
click at [317, 241] on icon at bounding box center [314, 239] width 4 height 7
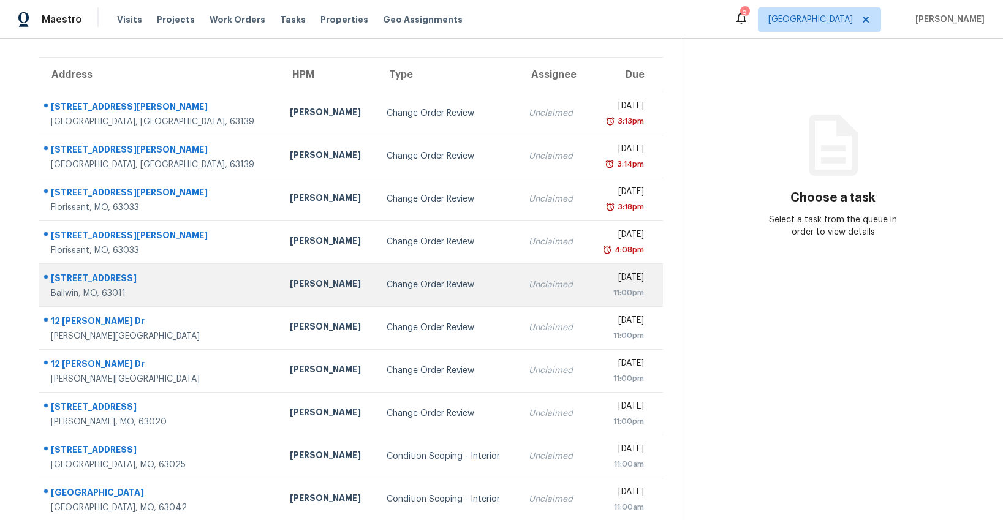
scroll to position [0, 0]
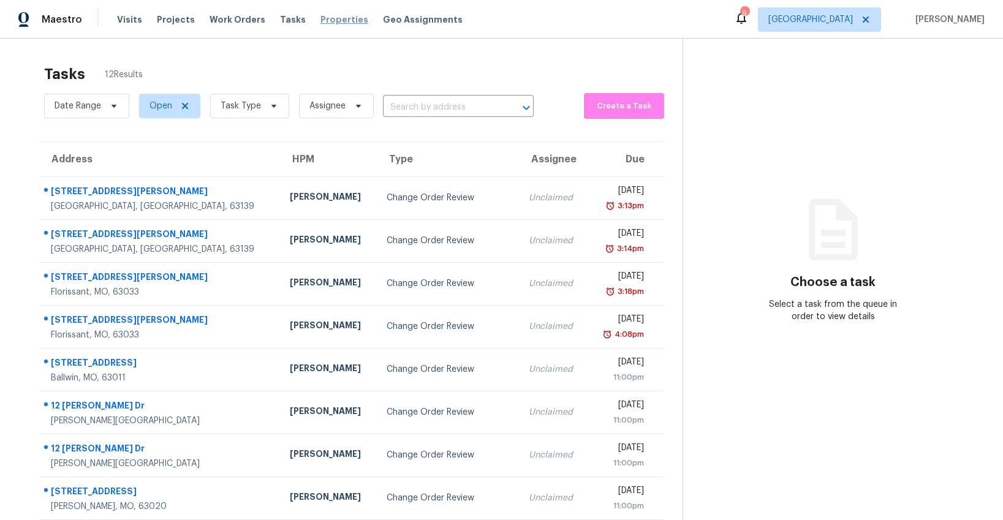
click at [341, 17] on span "Properties" at bounding box center [344, 19] width 48 height 12
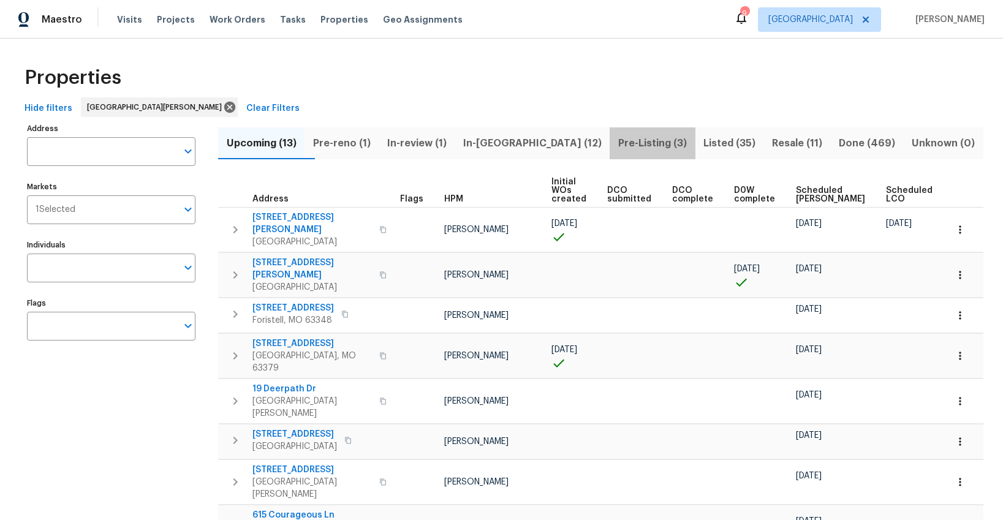
click at [617, 140] on span "Pre-Listing (3)" at bounding box center [652, 143] width 70 height 17
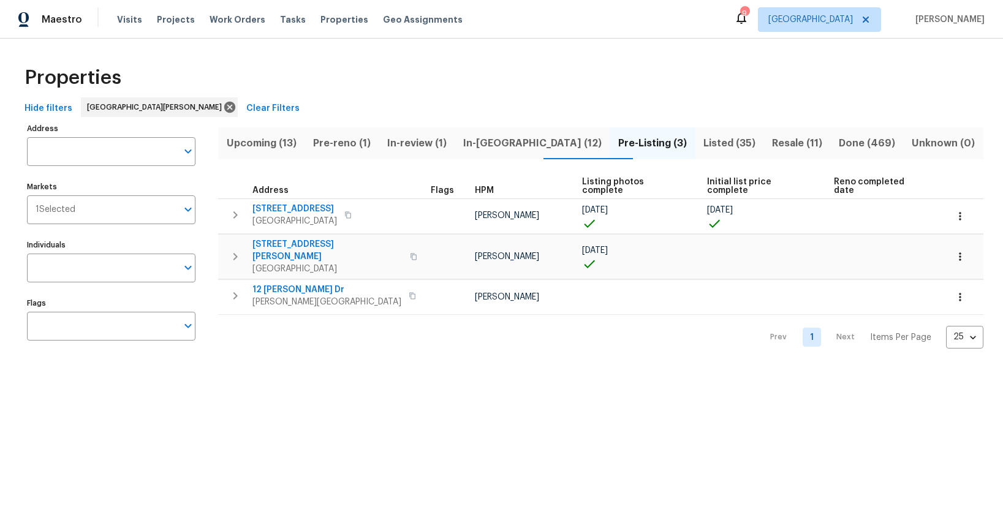
click at [629, 142] on button "Pre-Listing (3)" at bounding box center [652, 143] width 85 height 32
click at [703, 141] on span "Listed (35)" at bounding box center [730, 143] width 54 height 17
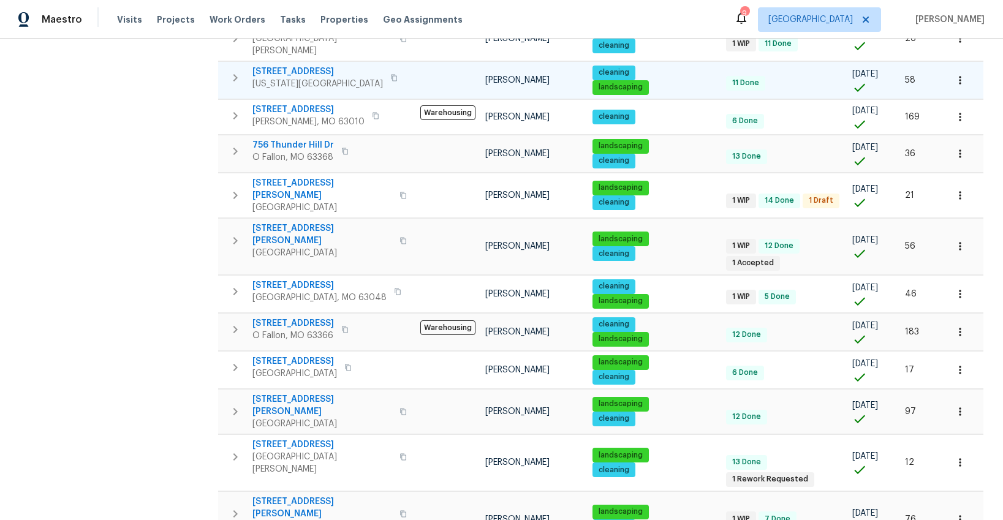
scroll to position [703, 0]
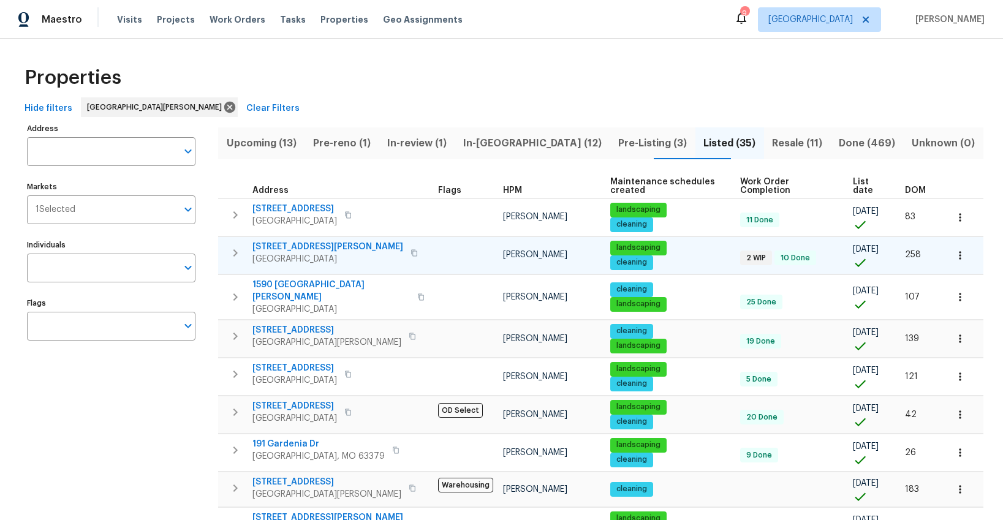
click at [295, 242] on span "6448 Clifton Hills Dr" at bounding box center [327, 247] width 151 height 12
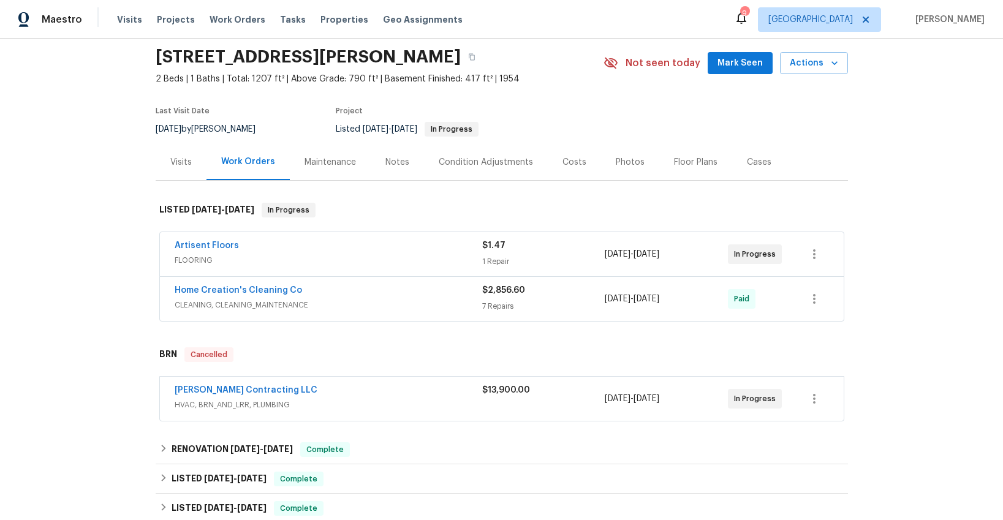
scroll to position [43, 0]
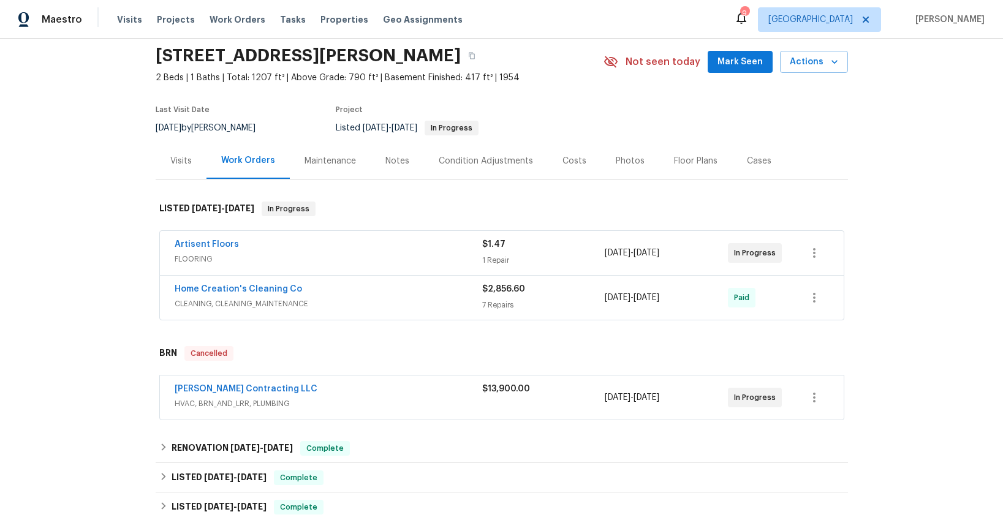
click at [375, 383] on div "[PERSON_NAME] Contracting LLC" at bounding box center [329, 390] width 308 height 15
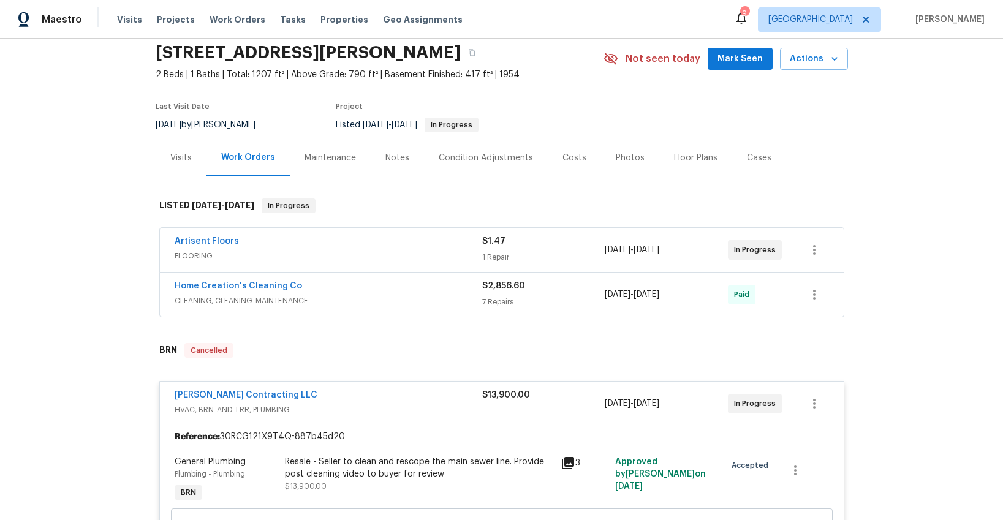
scroll to position [0, 0]
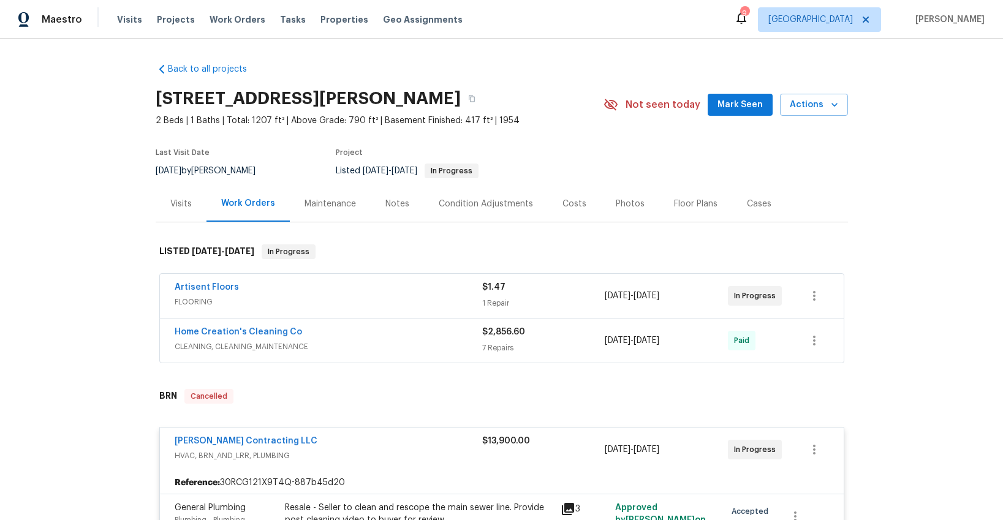
click at [377, 282] on div "Artisent Floors" at bounding box center [329, 288] width 308 height 15
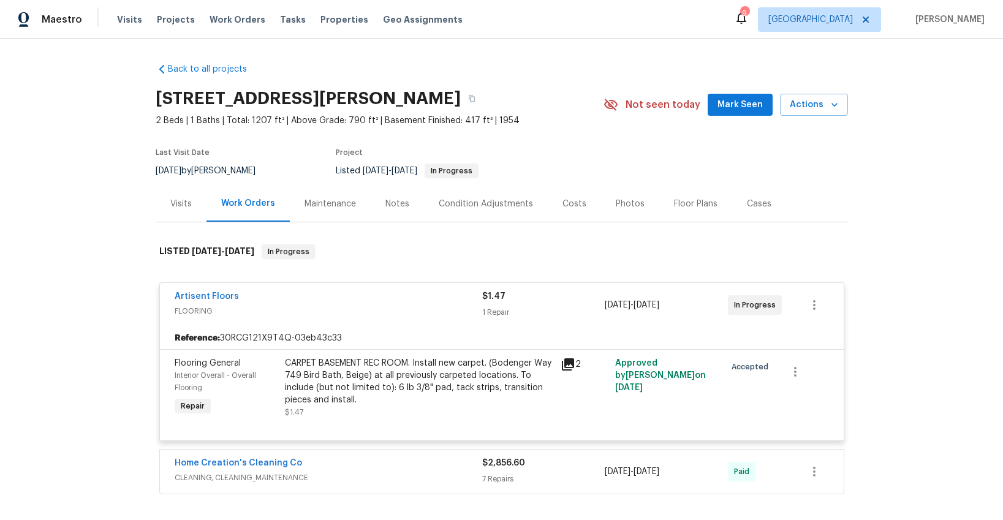
click at [391, 199] on div "Notes" at bounding box center [397, 204] width 24 height 12
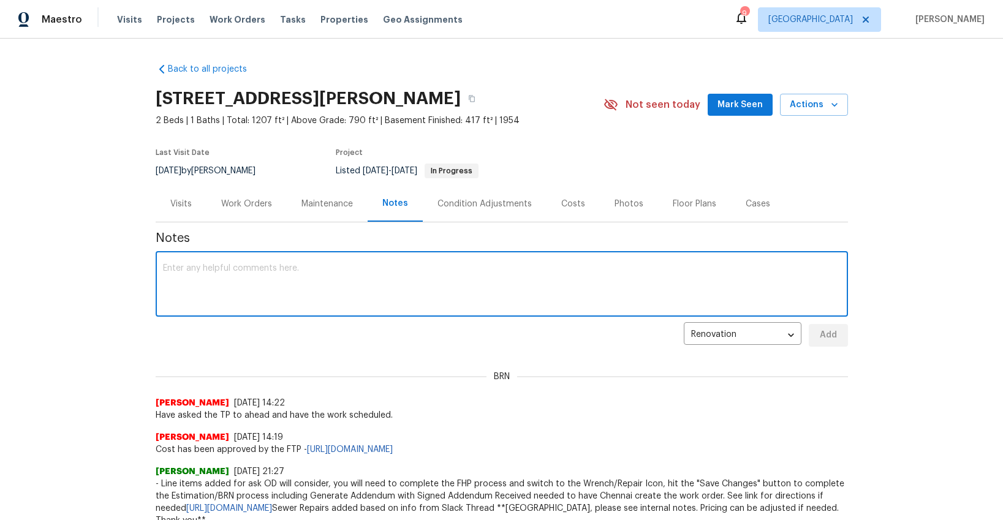
click at [371, 274] on textarea at bounding box center [502, 285] width 678 height 43
type textarea "sewer liner work approved"
click at [827, 335] on span "Add" at bounding box center [829, 335] width 20 height 15
